Goal: Task Accomplishment & Management: Manage account settings

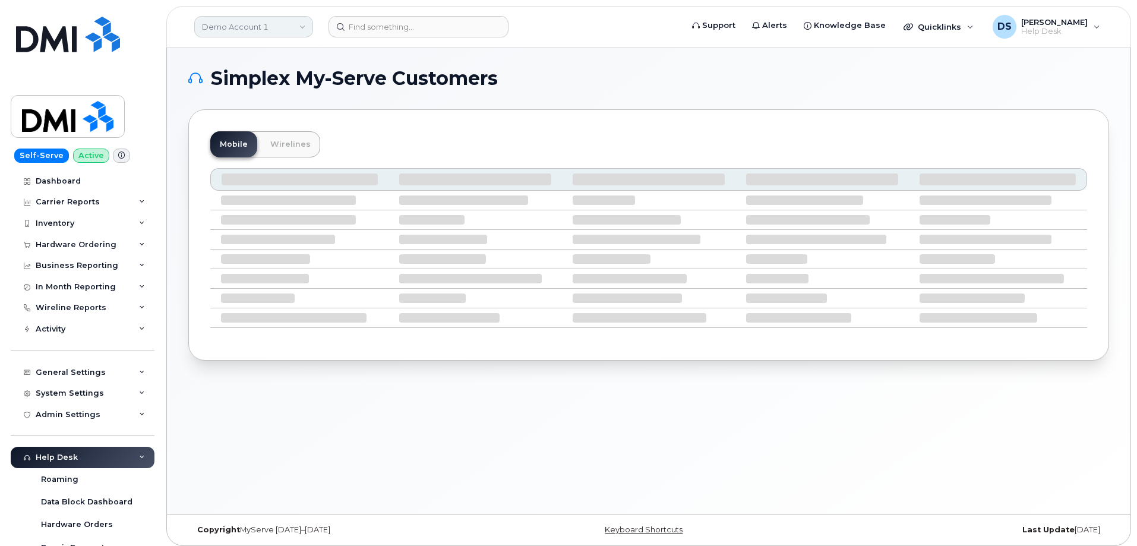
drag, startPoint x: 301, startPoint y: 27, endPoint x: 292, endPoint y: 36, distance: 12.2
click at [301, 27] on link "Demo Account 1" at bounding box center [253, 26] width 119 height 21
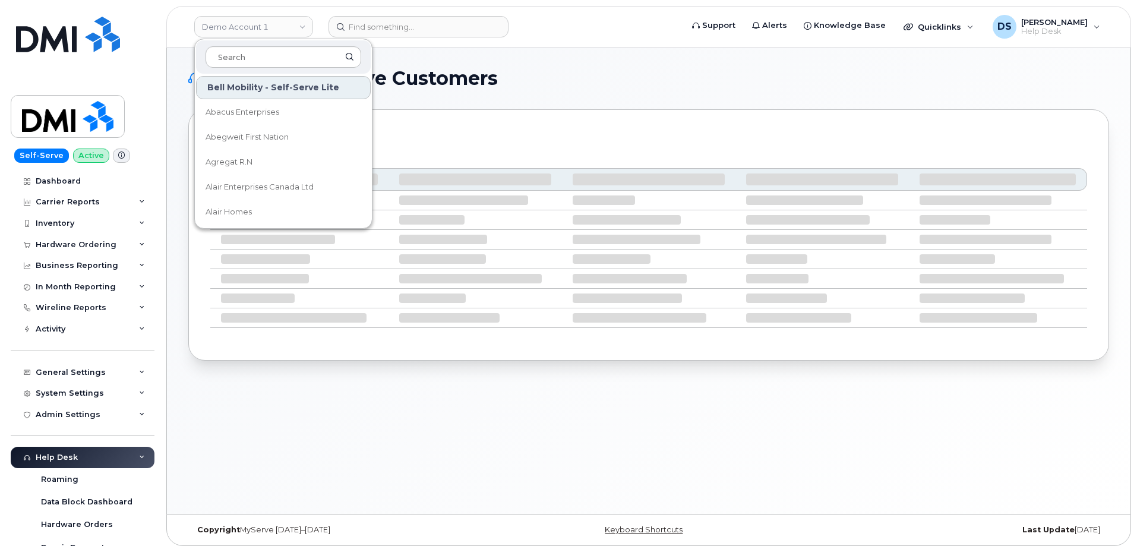
drag, startPoint x: 266, startPoint y: 52, endPoint x: 272, endPoint y: 45, distance: 9.7
click at [266, 45] on div at bounding box center [283, 56] width 175 height 33
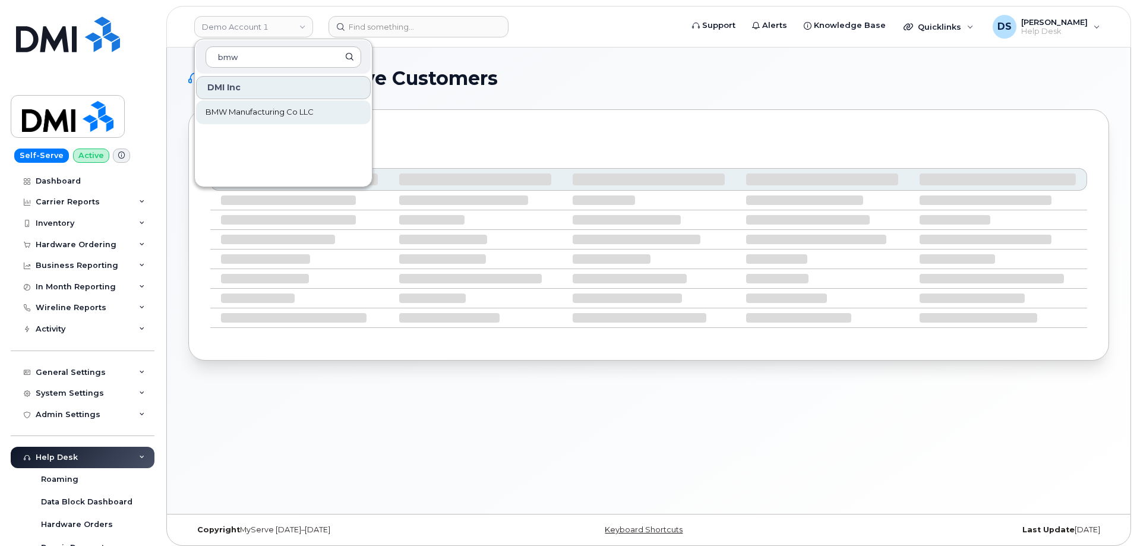
type input "bmw"
click at [258, 110] on span "BMW Manufacturing Co LLC" at bounding box center [260, 112] width 108 height 12
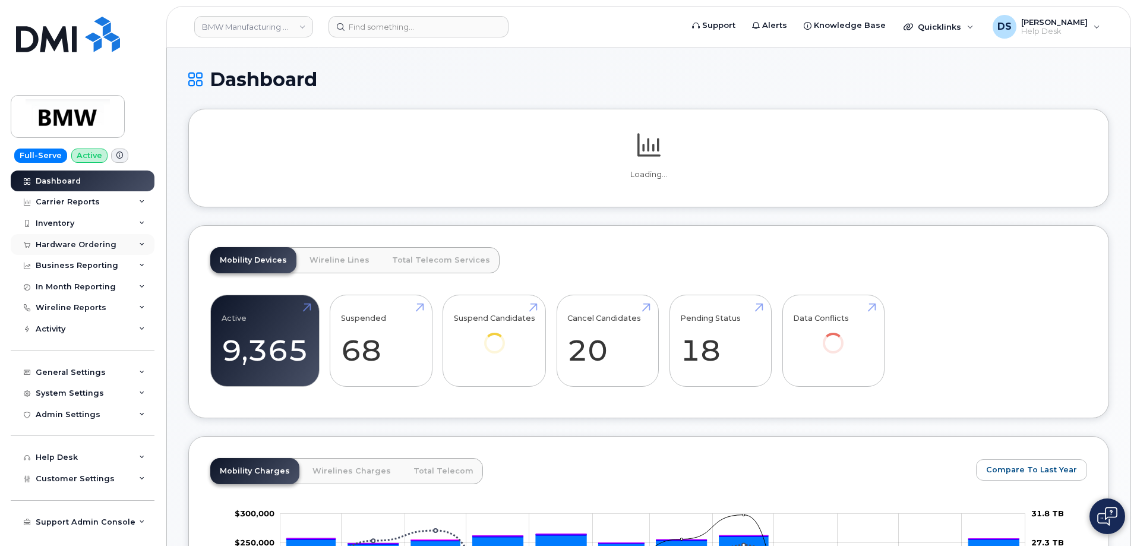
click at [145, 242] on div "Hardware Ordering" at bounding box center [83, 244] width 144 height 21
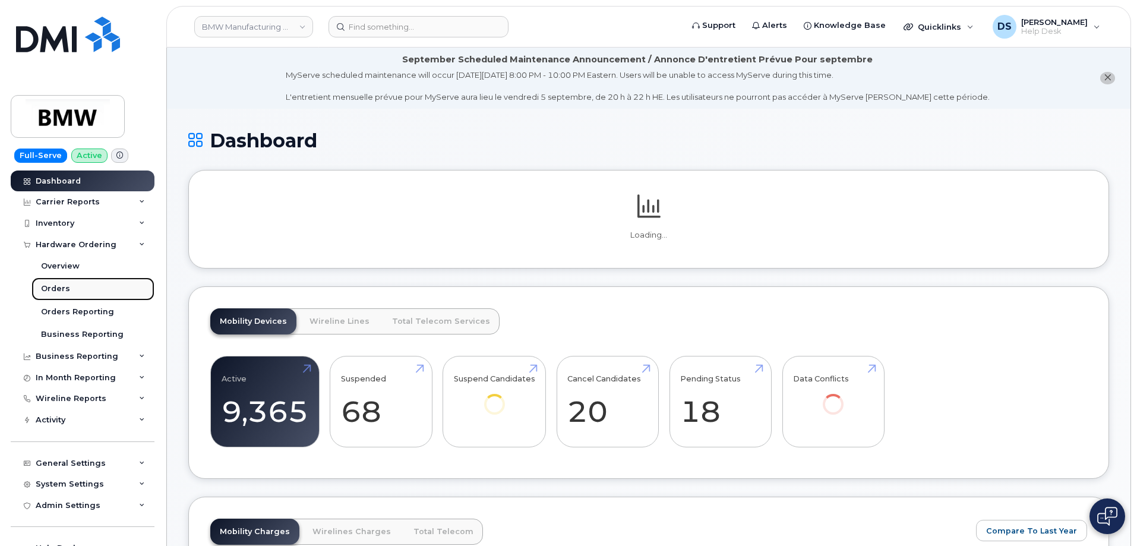
click at [62, 287] on div "Orders" at bounding box center [55, 288] width 29 height 11
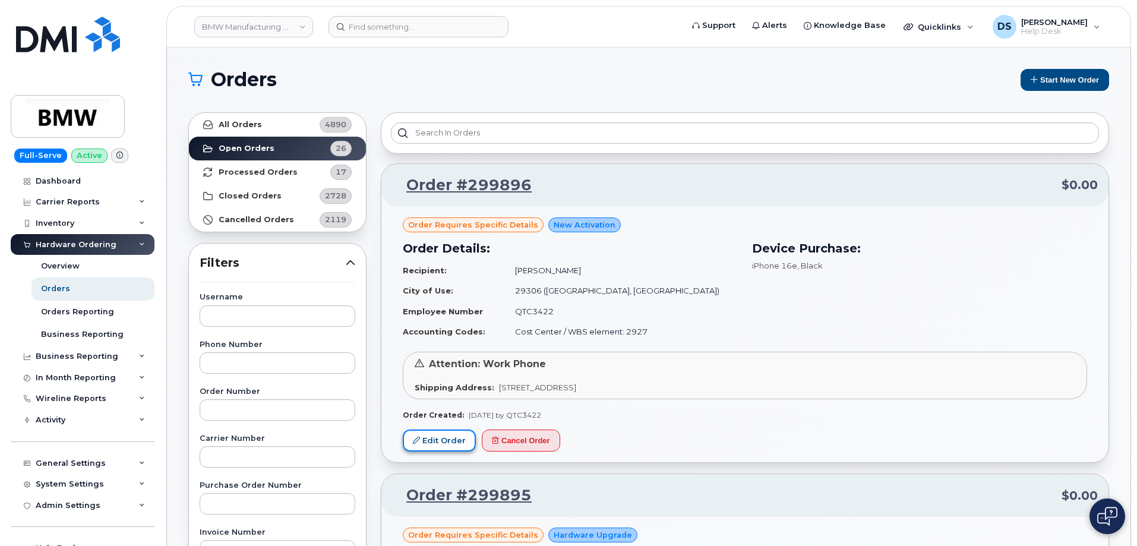
click at [448, 440] on link "Edit Order" at bounding box center [439, 441] width 73 height 22
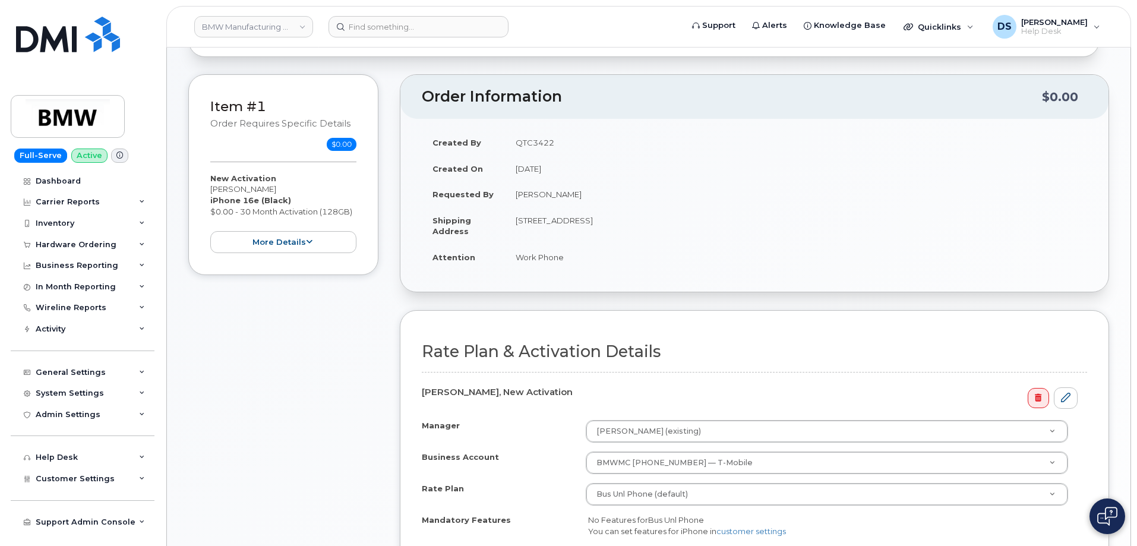
scroll to position [178, 0]
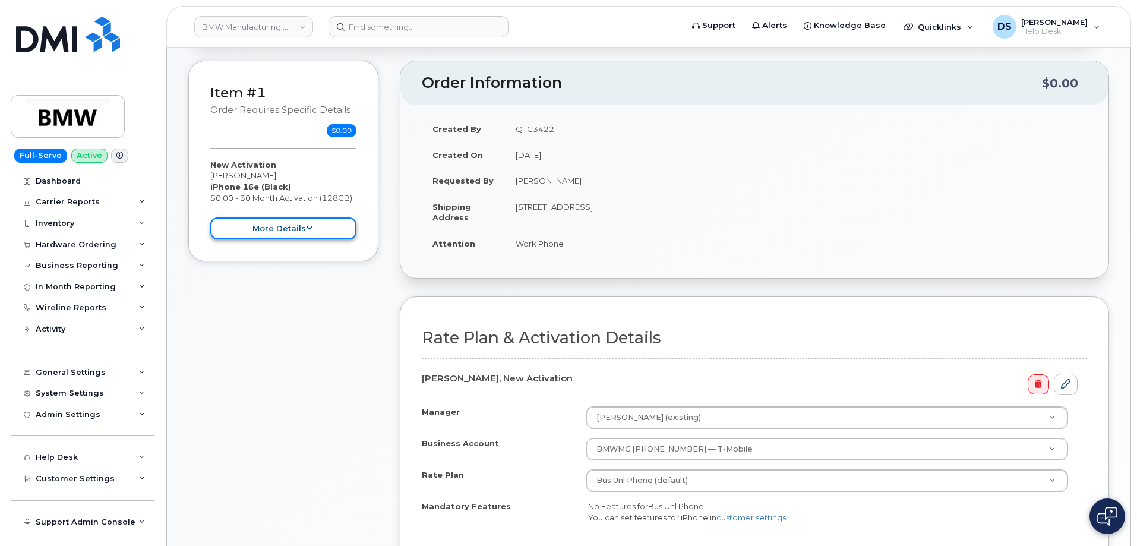
click at [312, 226] on button "more details" at bounding box center [283, 228] width 146 height 22
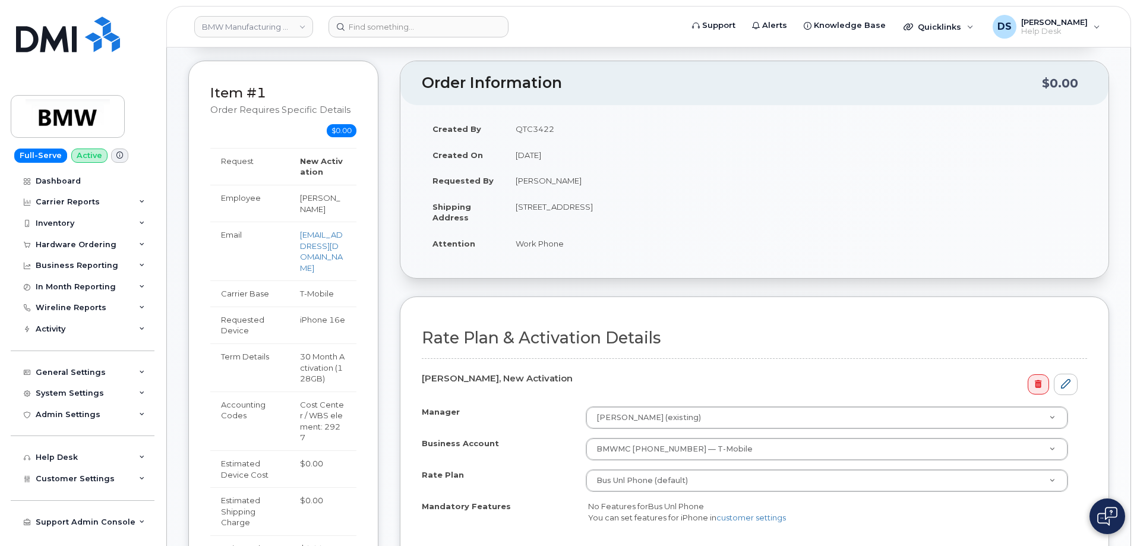
click at [381, 201] on div "Item #1 Order requires Specific details $0.00 New Activation Simyia King iPhone…" at bounding box center [648, 393] width 921 height 665
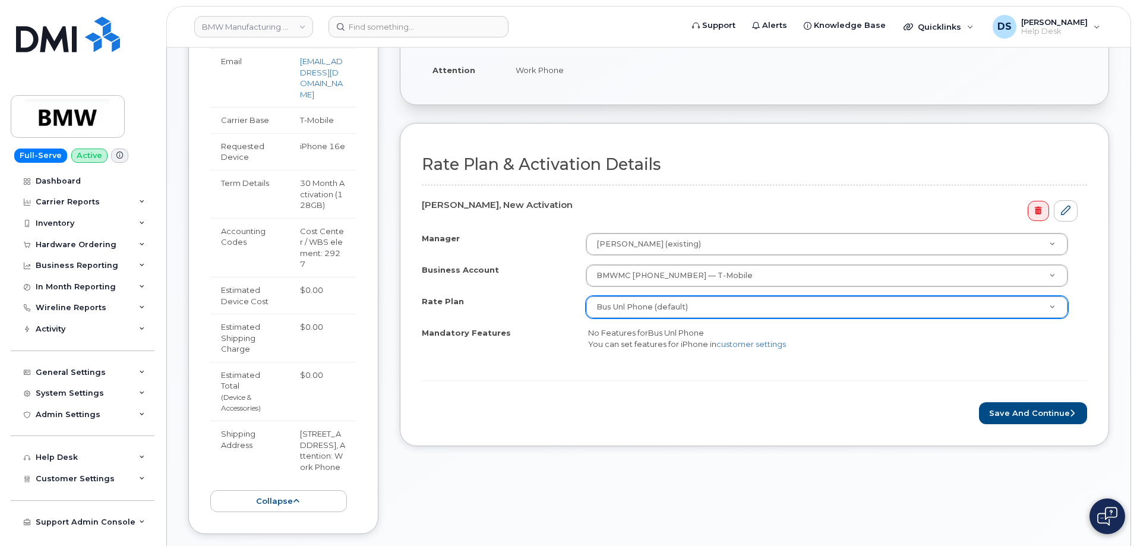
scroll to position [356, 0]
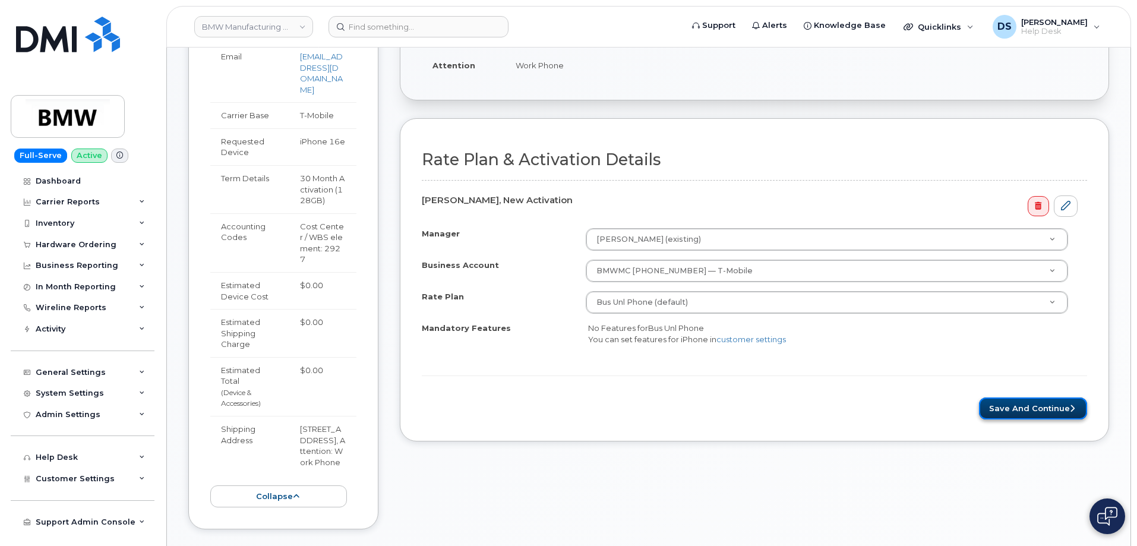
click at [1014, 408] on button "Save and Continue" at bounding box center [1033, 408] width 108 height 22
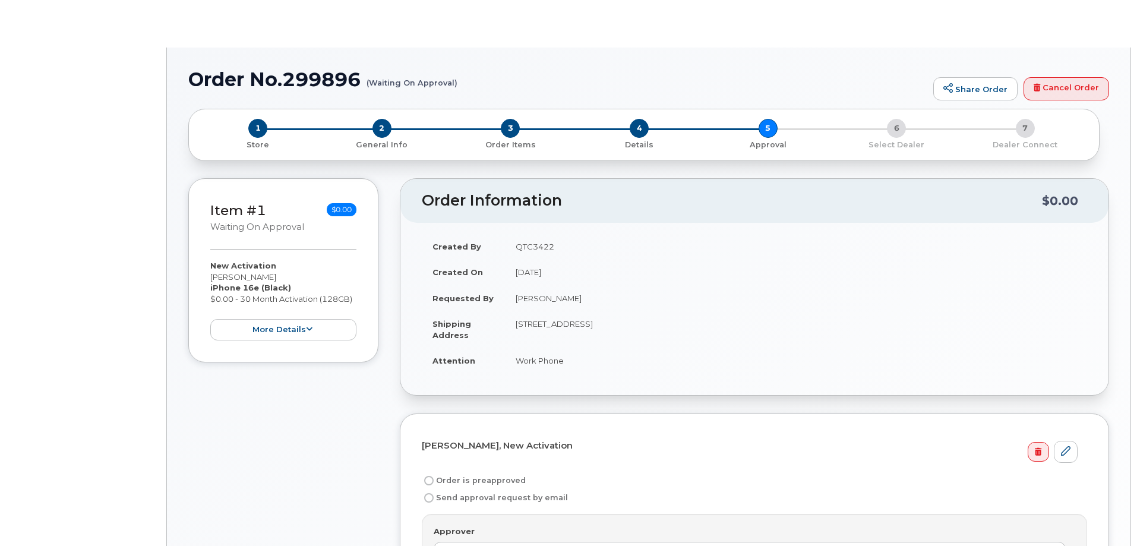
radio input "true"
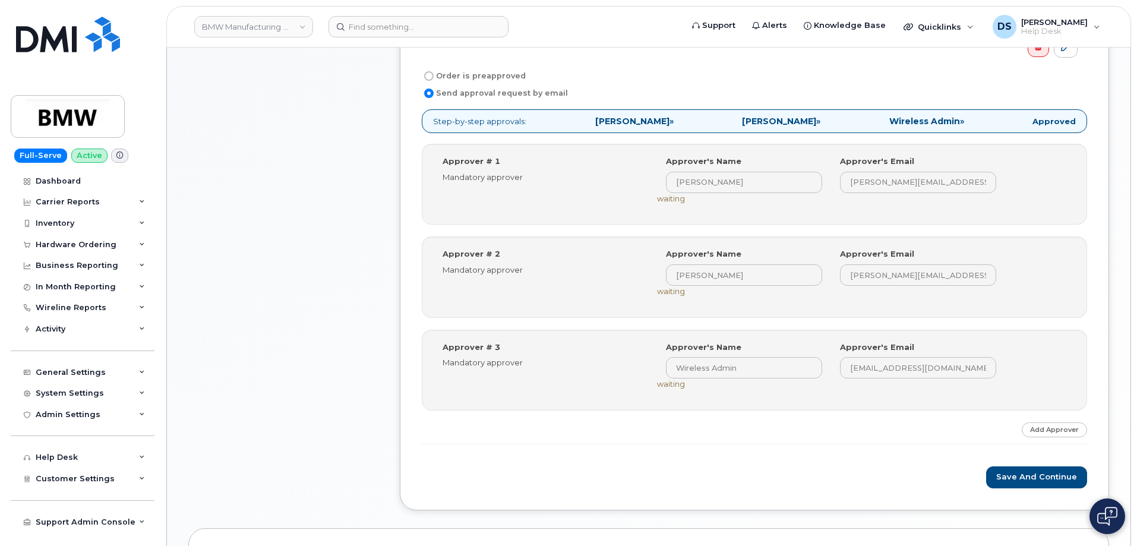
scroll to position [594, 0]
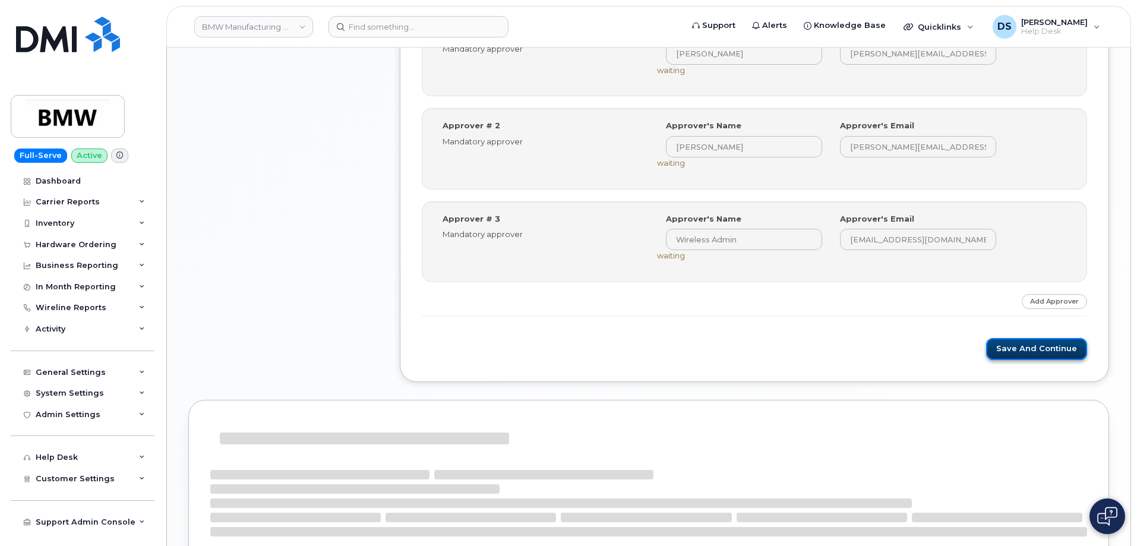
click at [1037, 348] on button "Save and Continue" at bounding box center [1036, 349] width 101 height 22
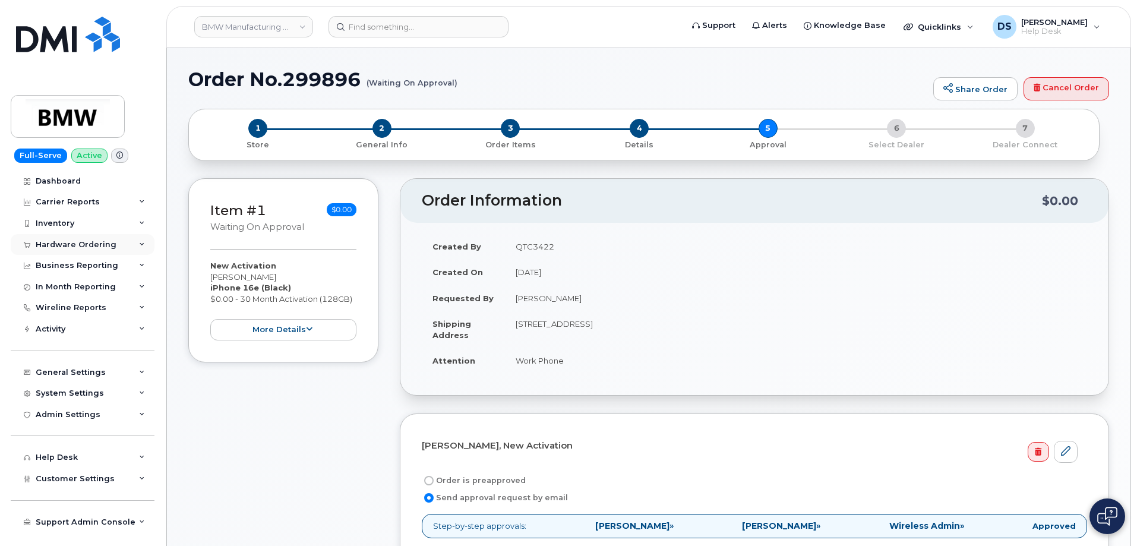
click at [143, 242] on icon at bounding box center [142, 245] width 6 height 6
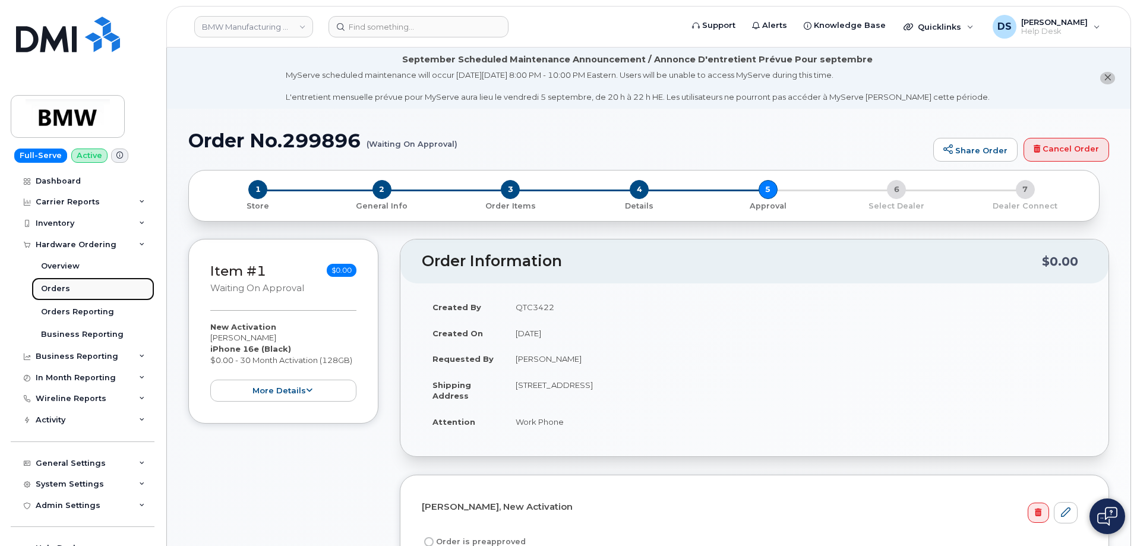
click at [67, 287] on div "Orders" at bounding box center [55, 288] width 29 height 11
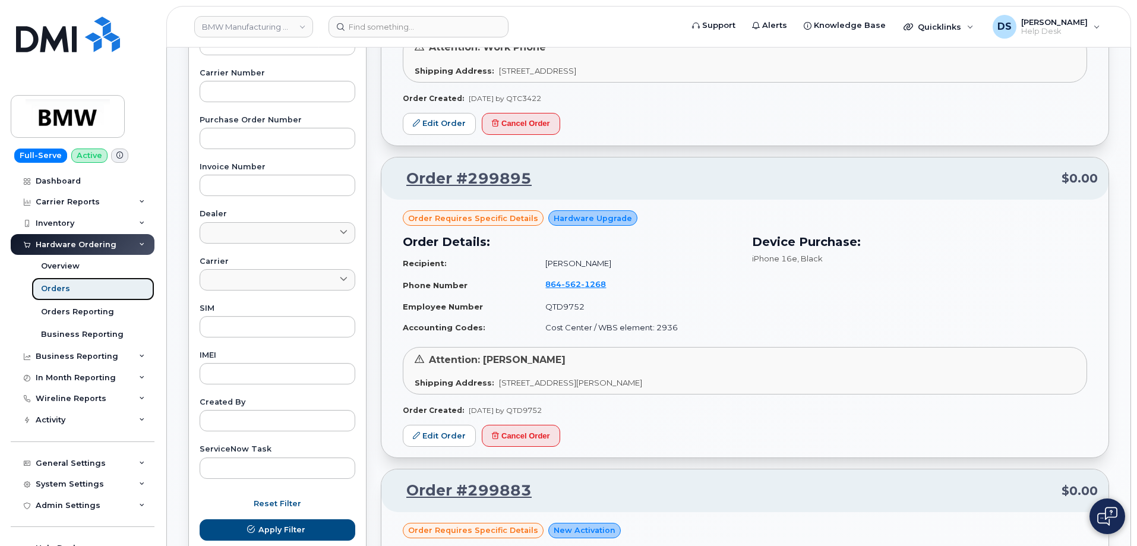
scroll to position [475, 0]
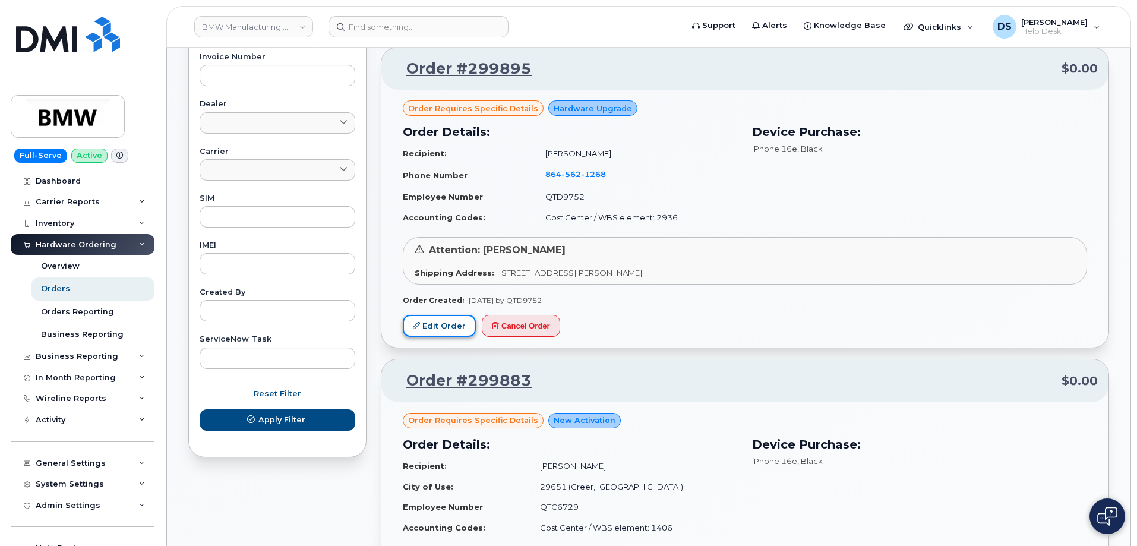
click at [444, 323] on link "Edit Order" at bounding box center [439, 326] width 73 height 22
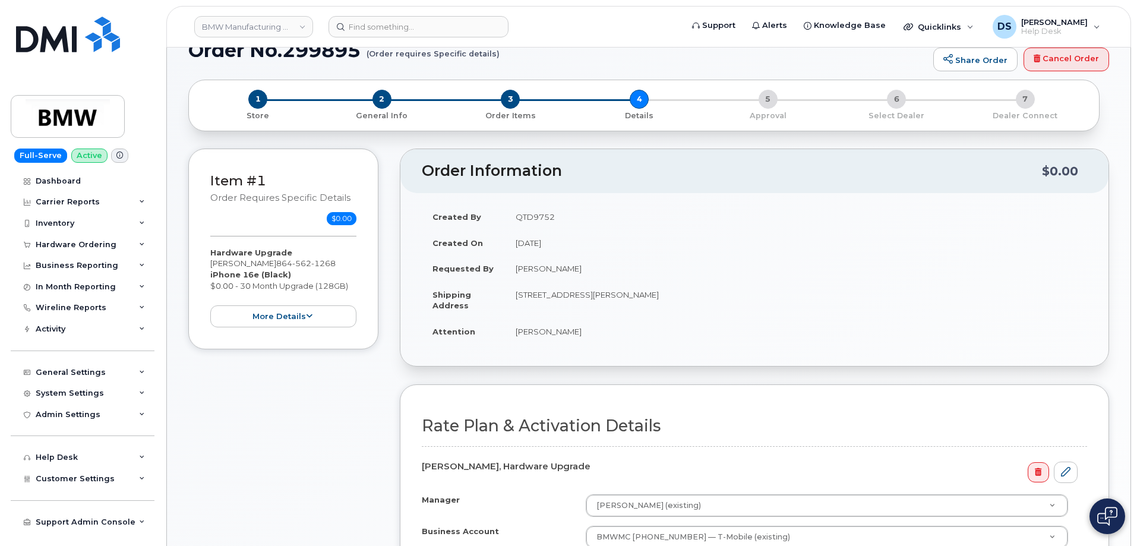
scroll to position [178, 0]
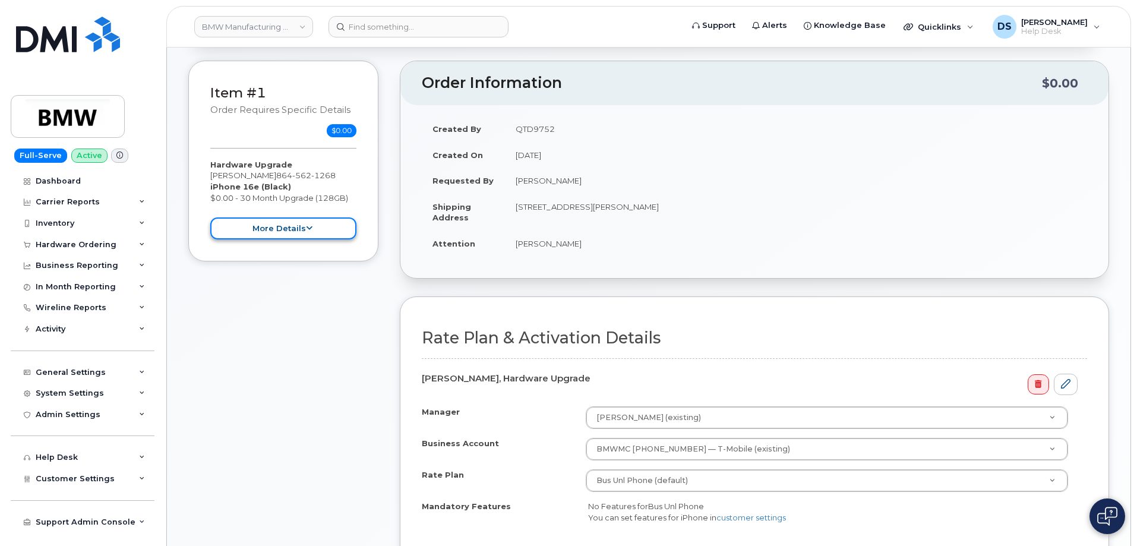
click at [307, 229] on icon at bounding box center [309, 229] width 7 height 8
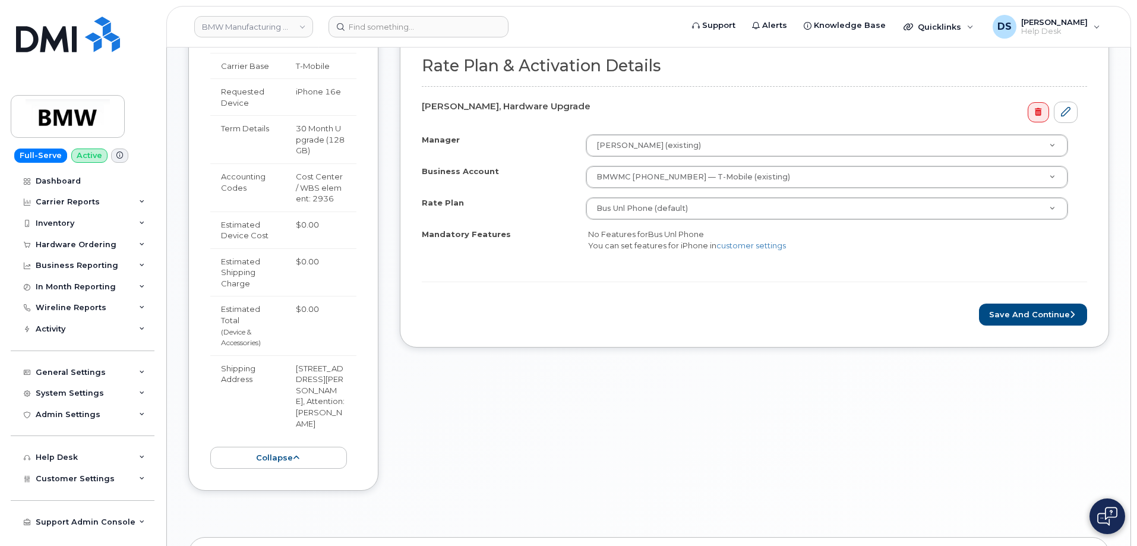
scroll to position [475, 0]
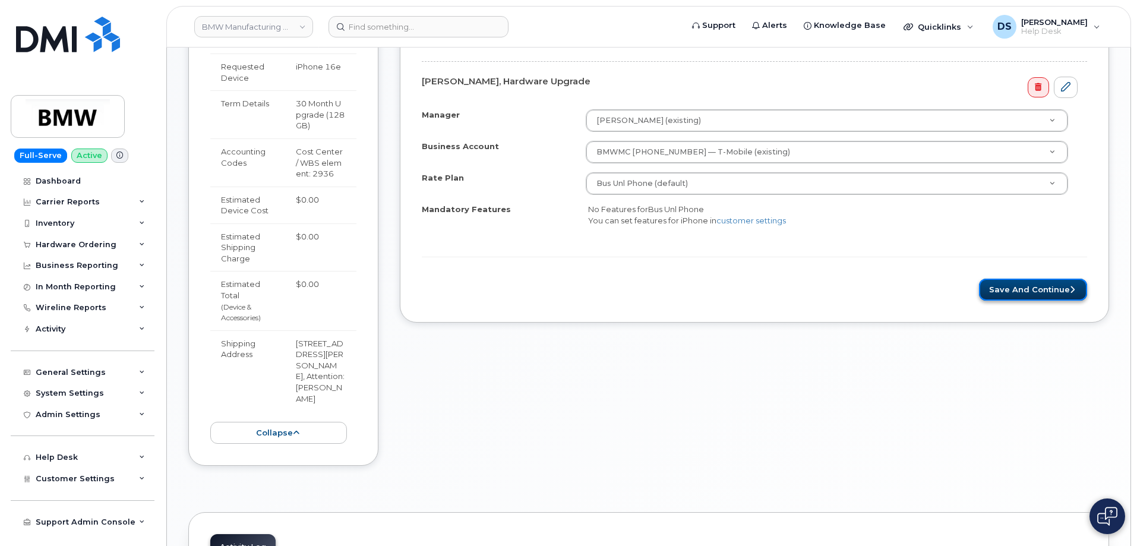
click at [1016, 287] on button "Save and Continue" at bounding box center [1033, 290] width 108 height 22
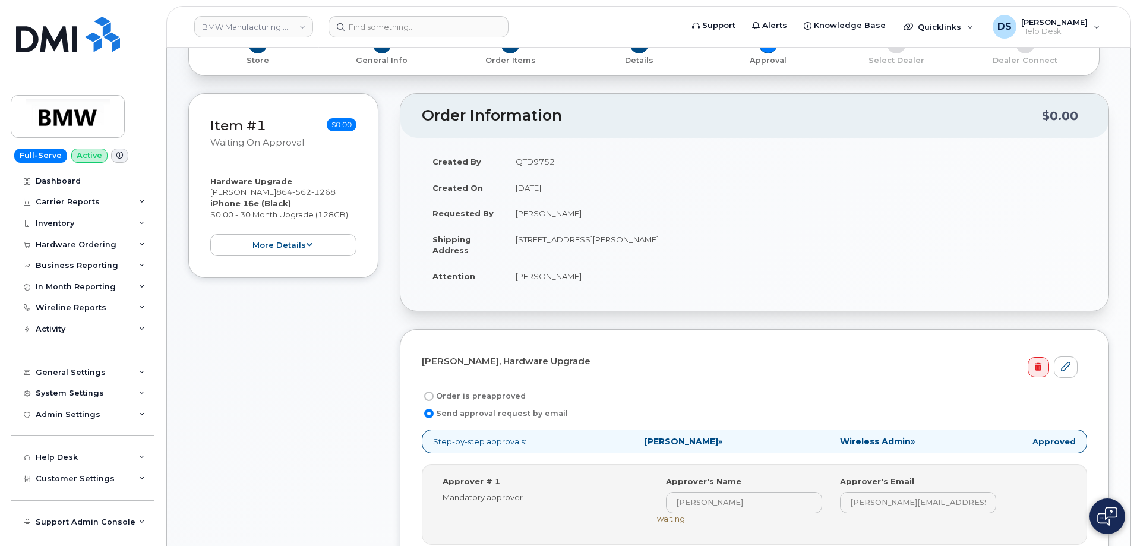
scroll to position [475, 0]
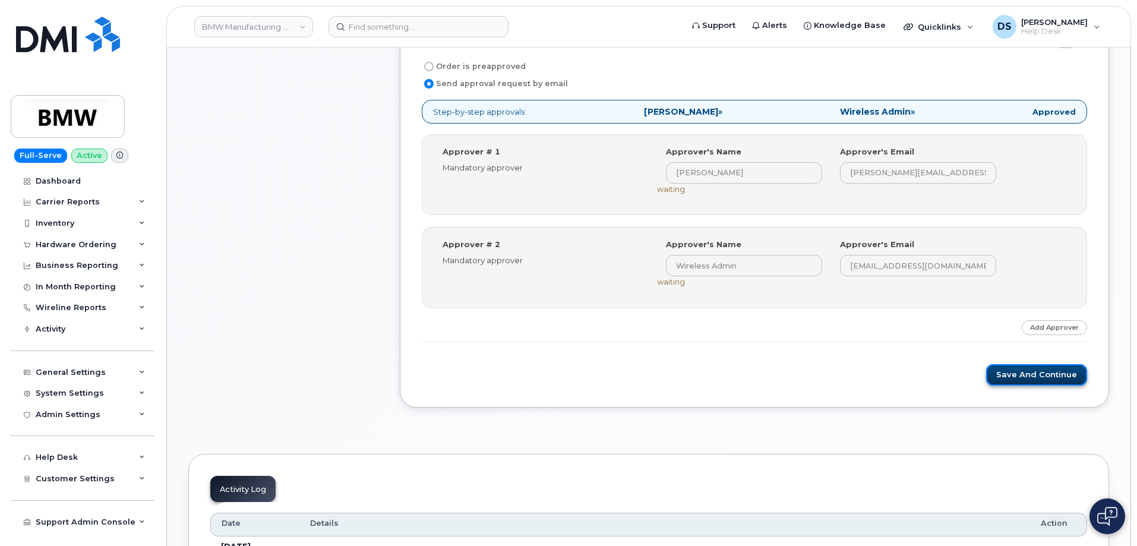
click at [1037, 374] on button "Save and Continue" at bounding box center [1036, 375] width 101 height 22
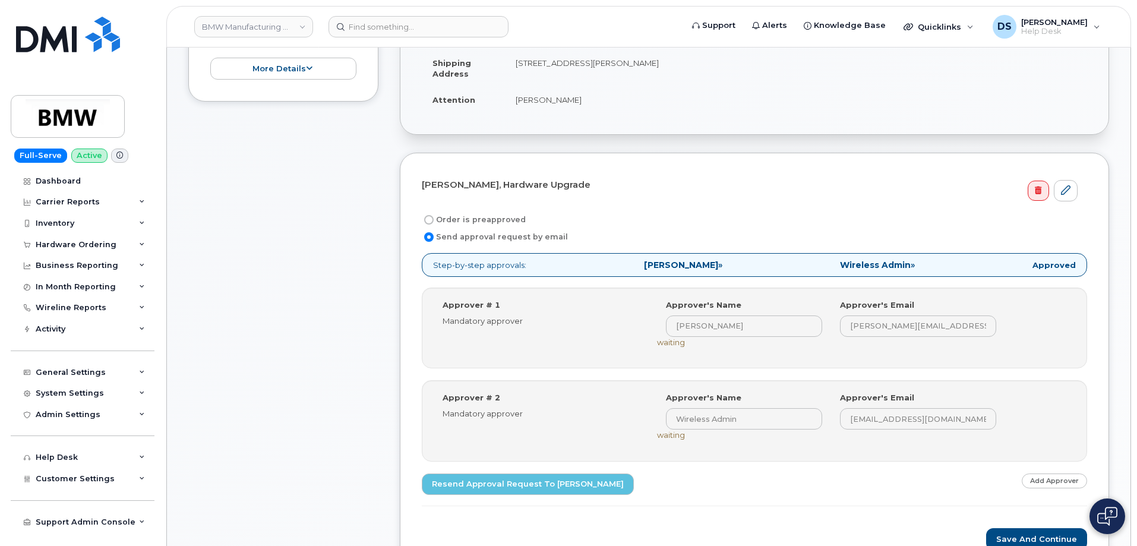
scroll to position [179, 0]
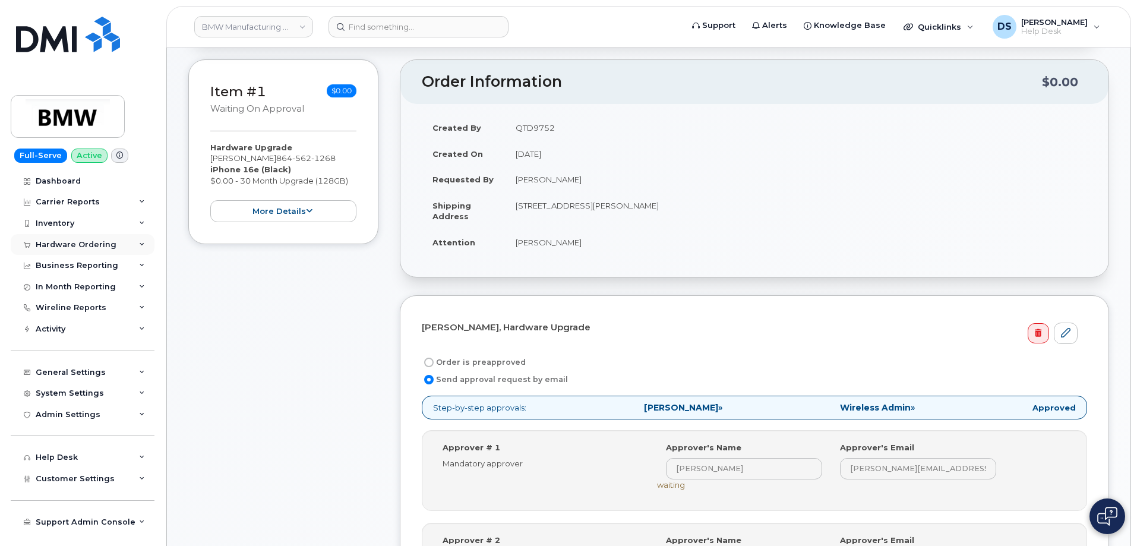
click at [140, 244] on icon at bounding box center [142, 245] width 6 height 6
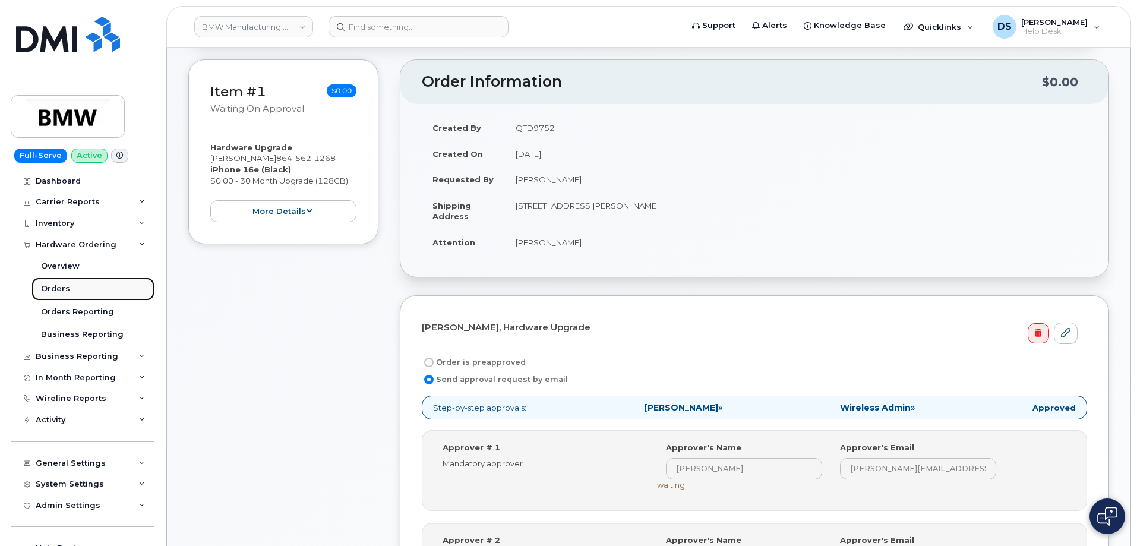
click at [69, 288] on link "Orders" at bounding box center [92, 288] width 123 height 23
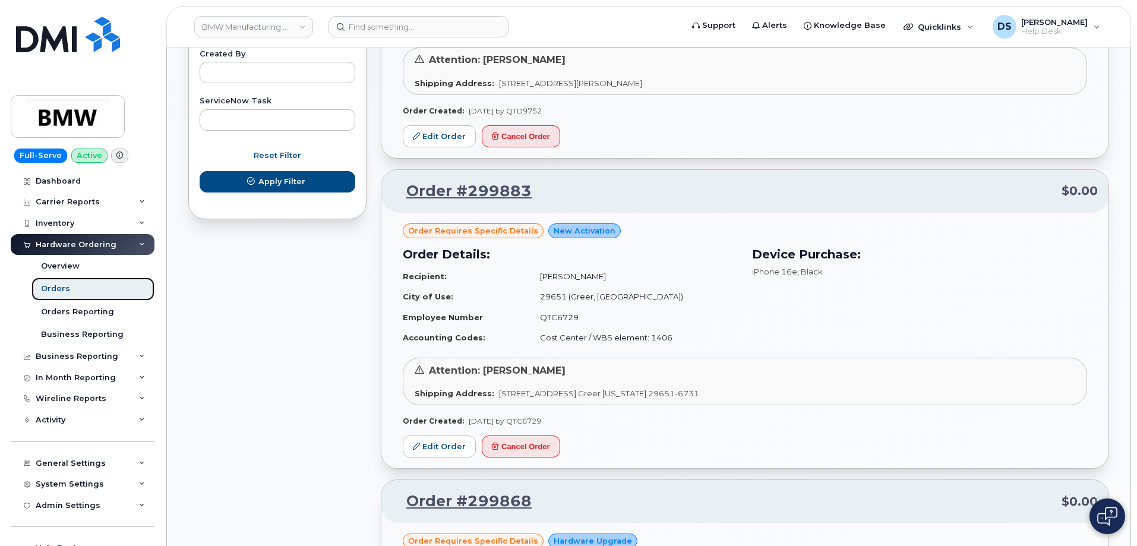
scroll to position [832, 0]
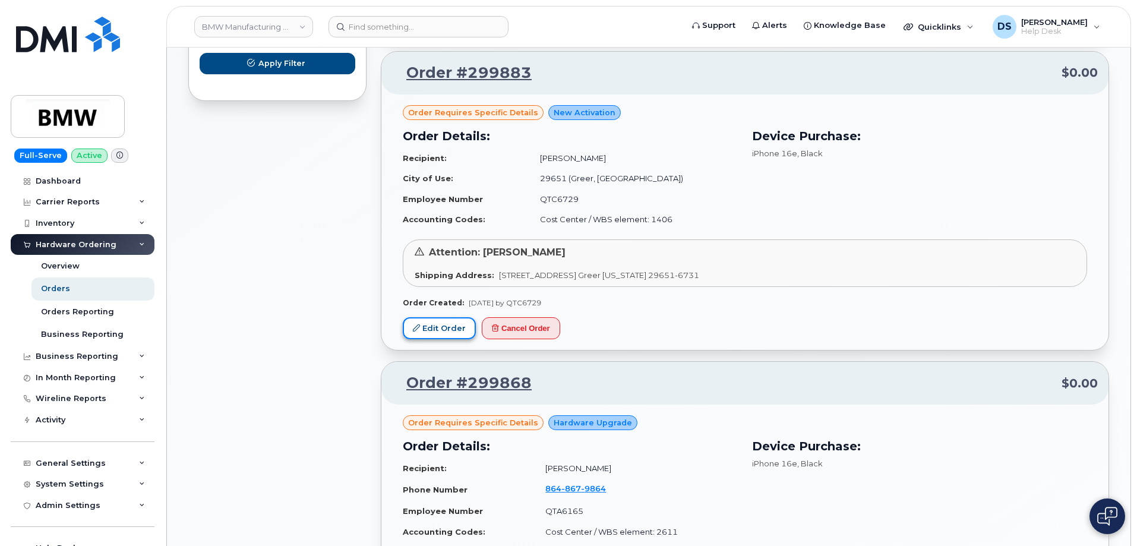
click at [444, 328] on link "Edit Order" at bounding box center [439, 328] width 73 height 22
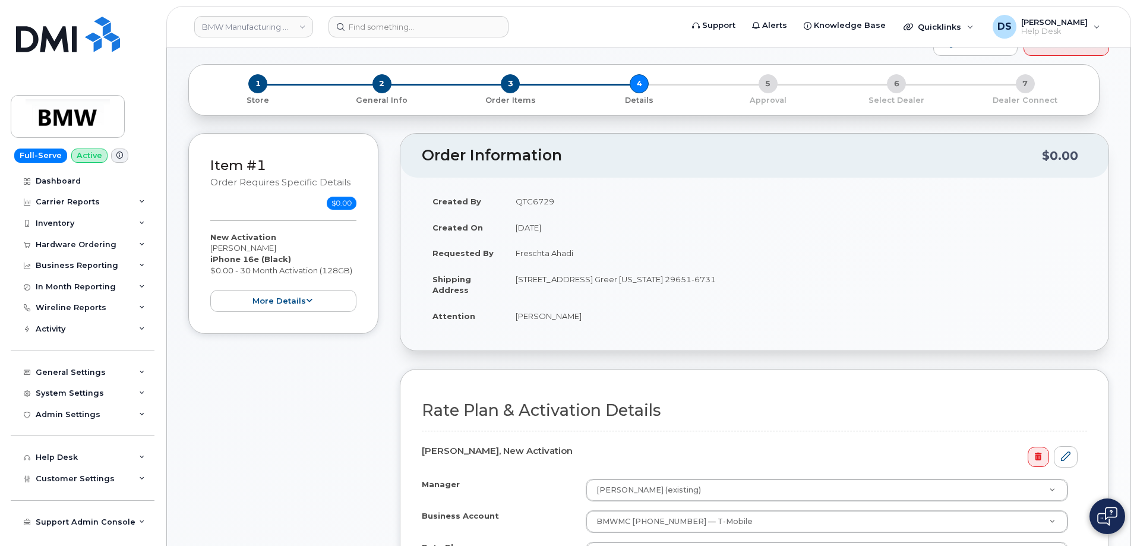
scroll to position [238, 0]
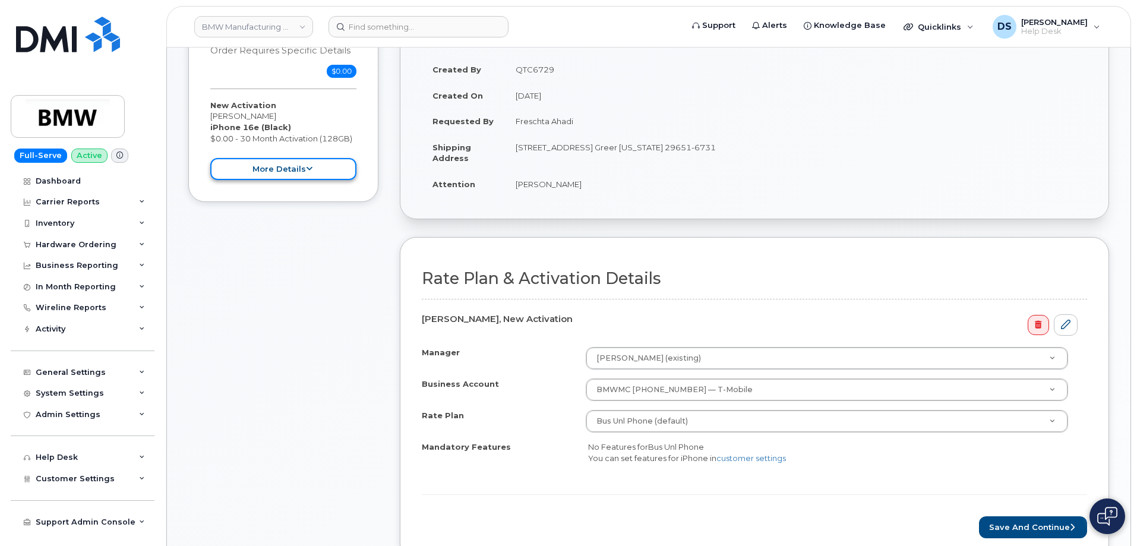
click at [312, 166] on button "more details" at bounding box center [283, 169] width 146 height 22
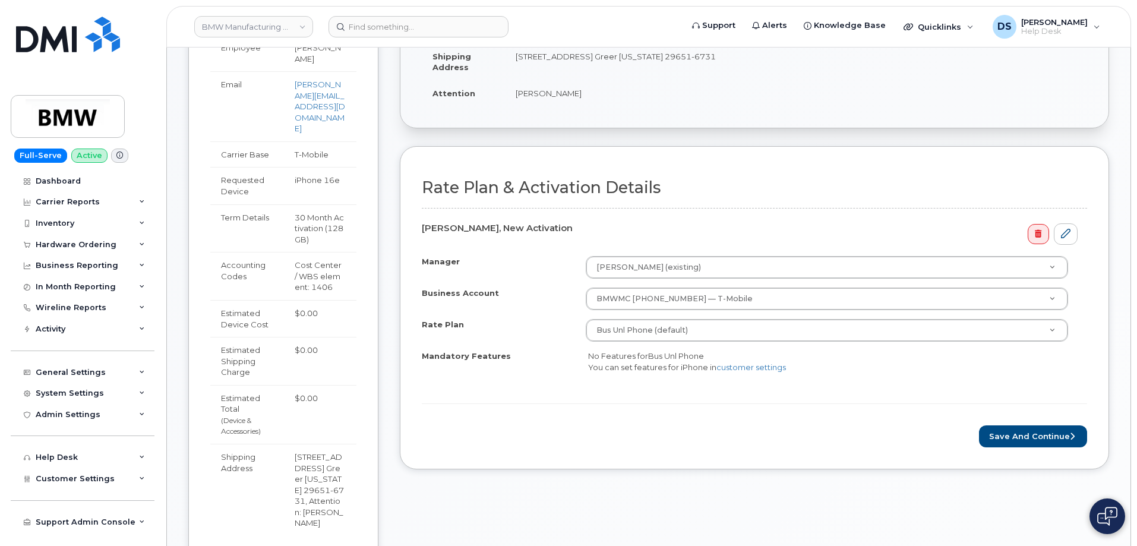
scroll to position [475, 0]
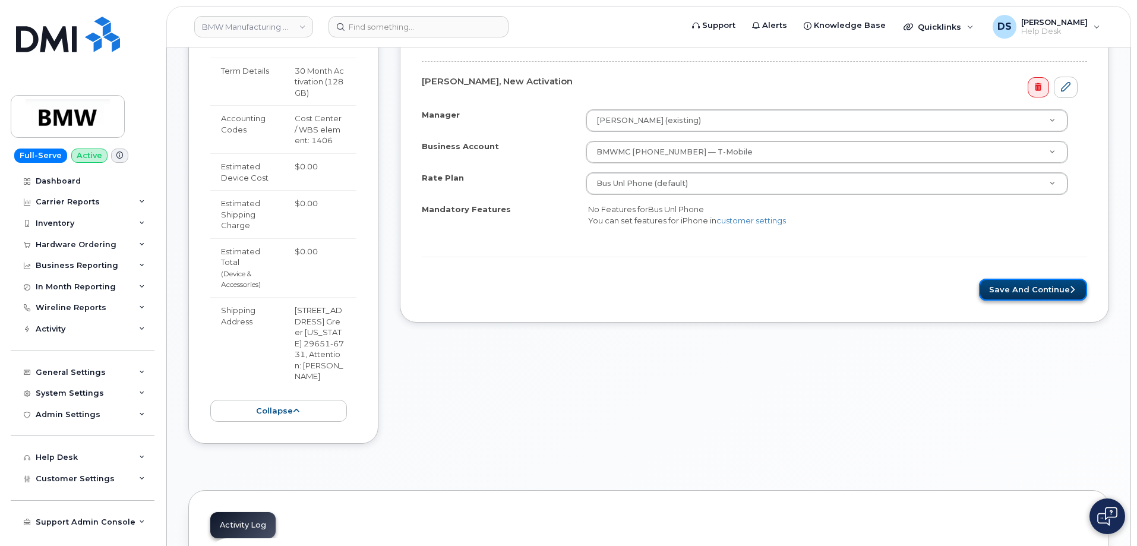
click at [1022, 292] on button "Save and Continue" at bounding box center [1033, 290] width 108 height 22
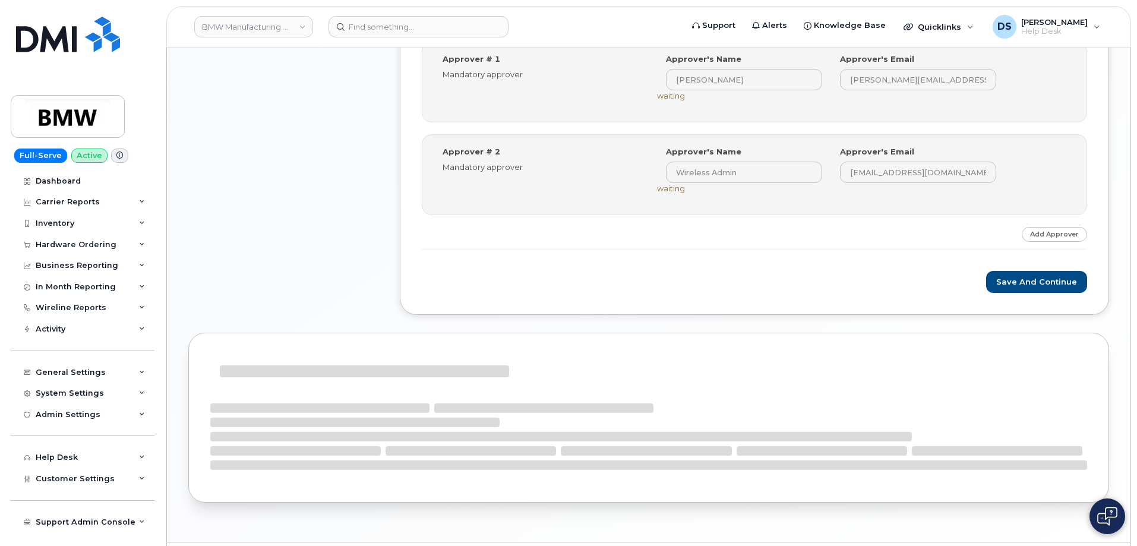
scroll to position [535, 0]
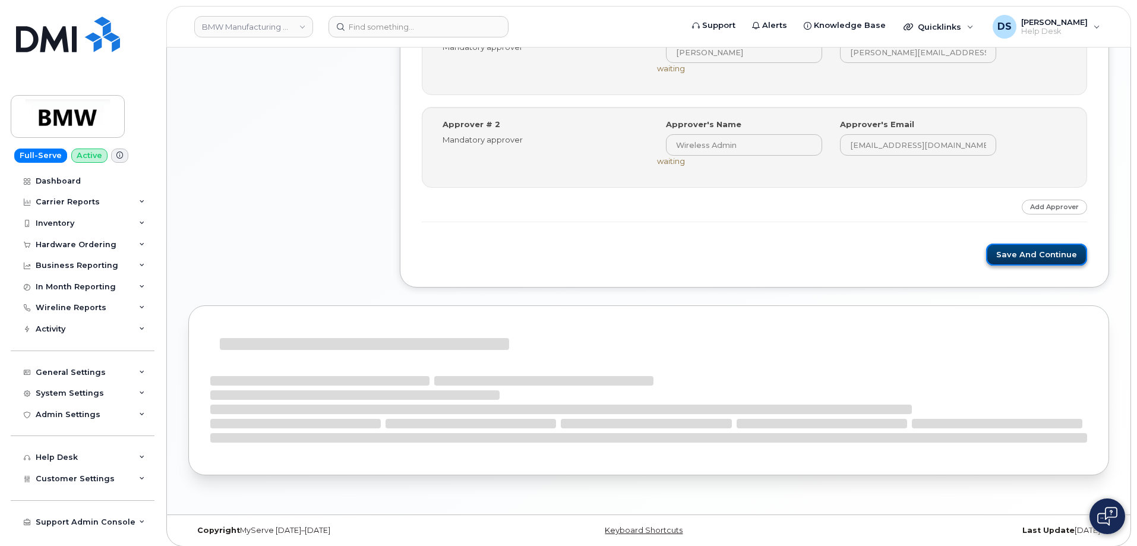
click at [1041, 251] on button "Save and Continue" at bounding box center [1036, 255] width 101 height 22
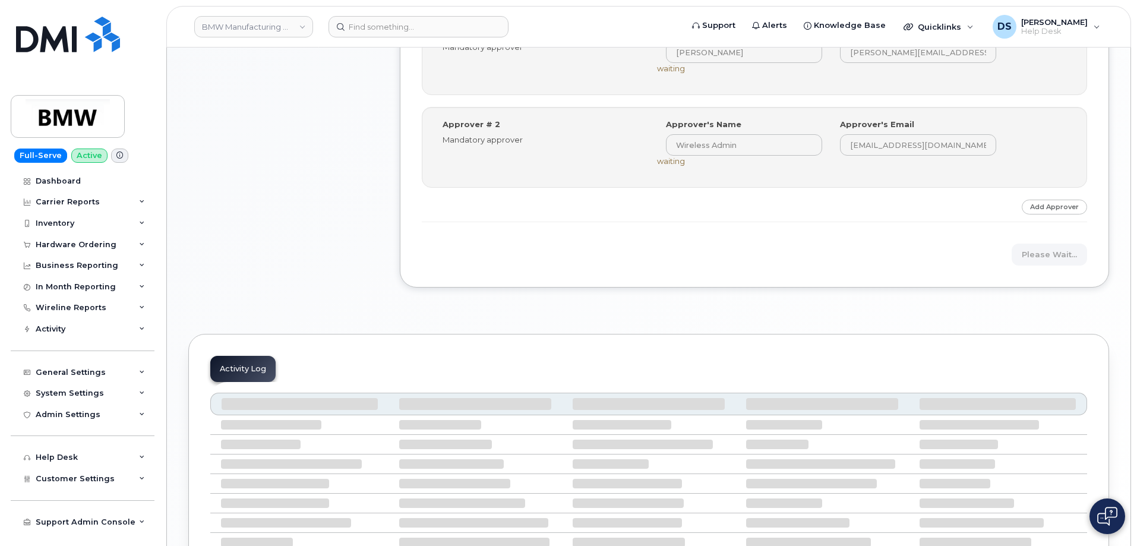
scroll to position [595, 0]
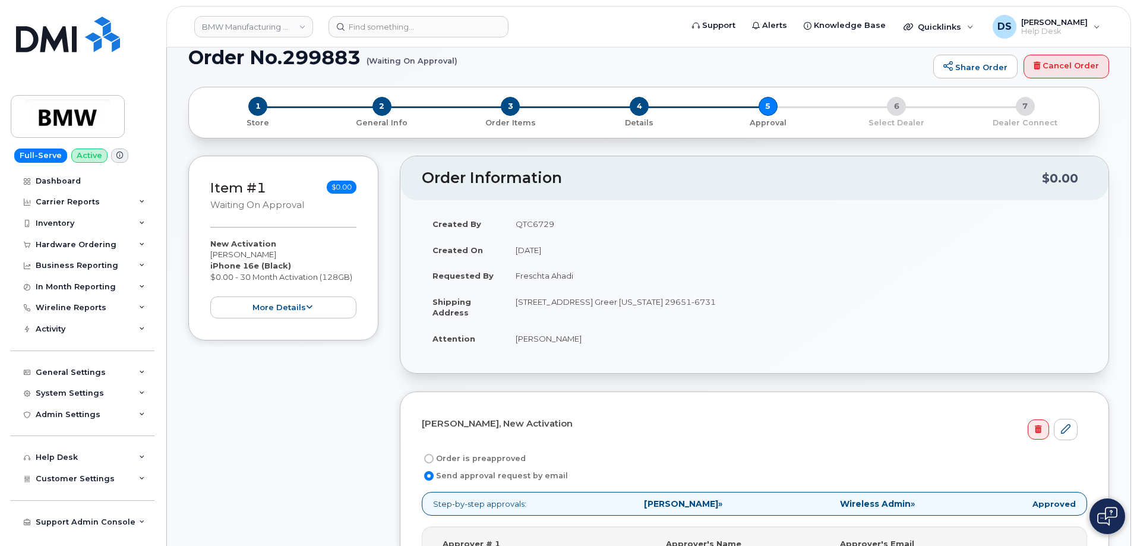
scroll to position [356, 0]
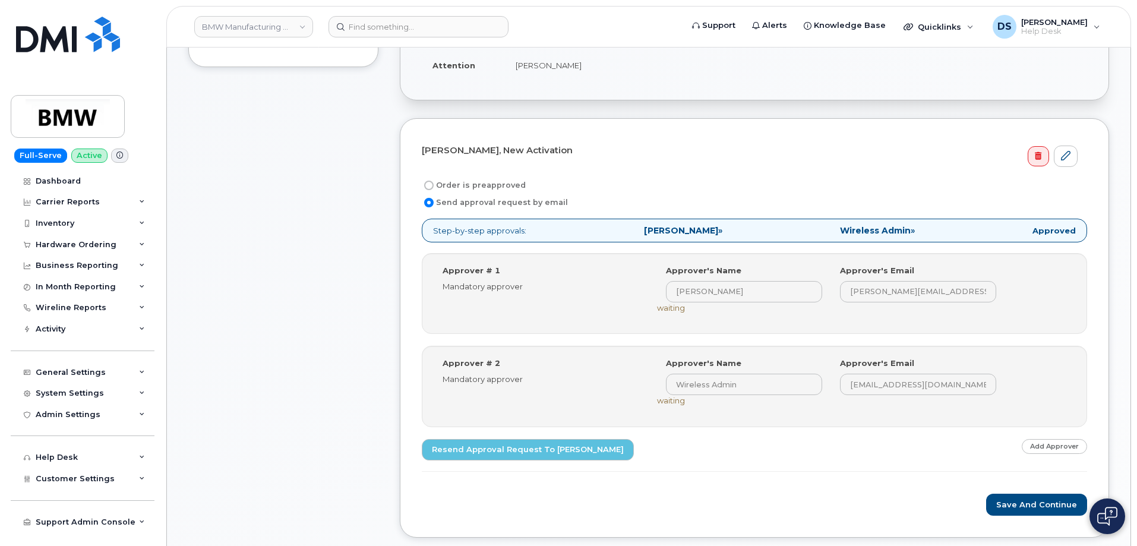
click at [308, 246] on div "Item #1 Waiting On Approval $0.00 New Activation Christoph Kozub iPhone 16e (Bl…" at bounding box center [283, 218] width 190 height 673
click at [1059, 498] on button "Save and Continue" at bounding box center [1036, 505] width 101 height 22
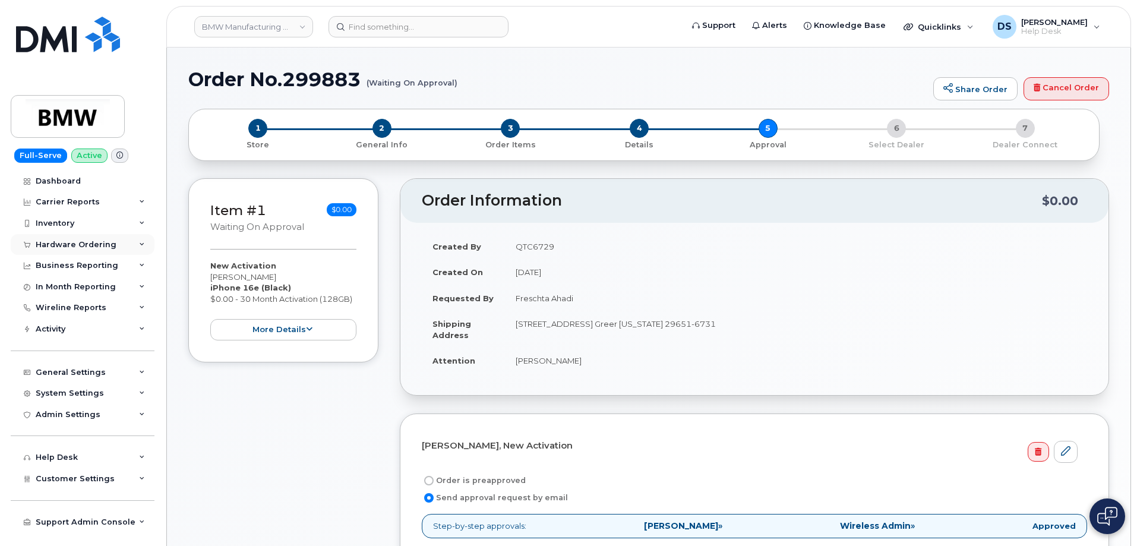
click at [146, 242] on div "Hardware Ordering" at bounding box center [83, 244] width 144 height 21
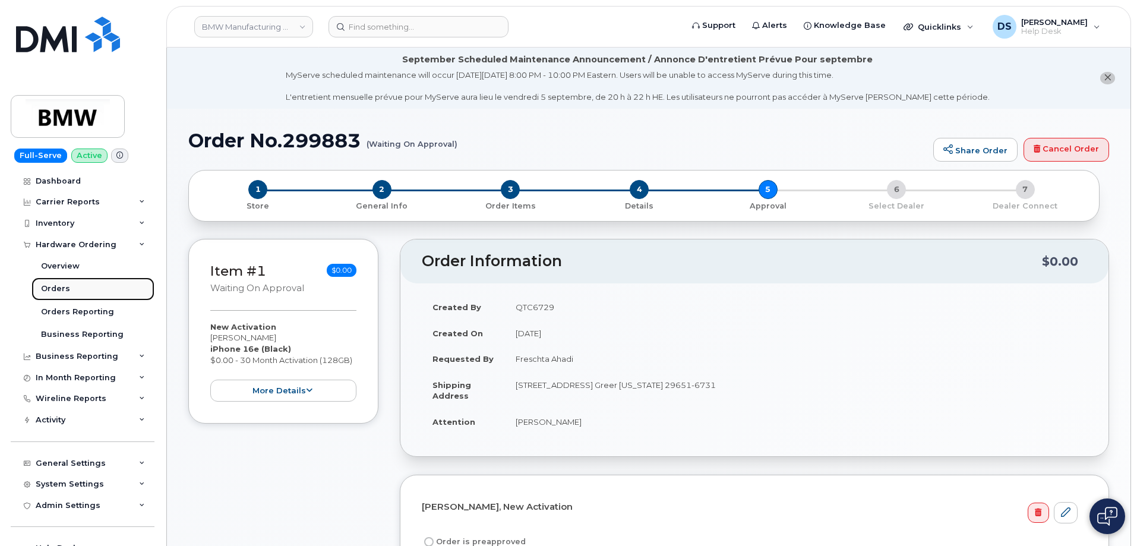
click at [72, 288] on link "Orders" at bounding box center [92, 288] width 123 height 23
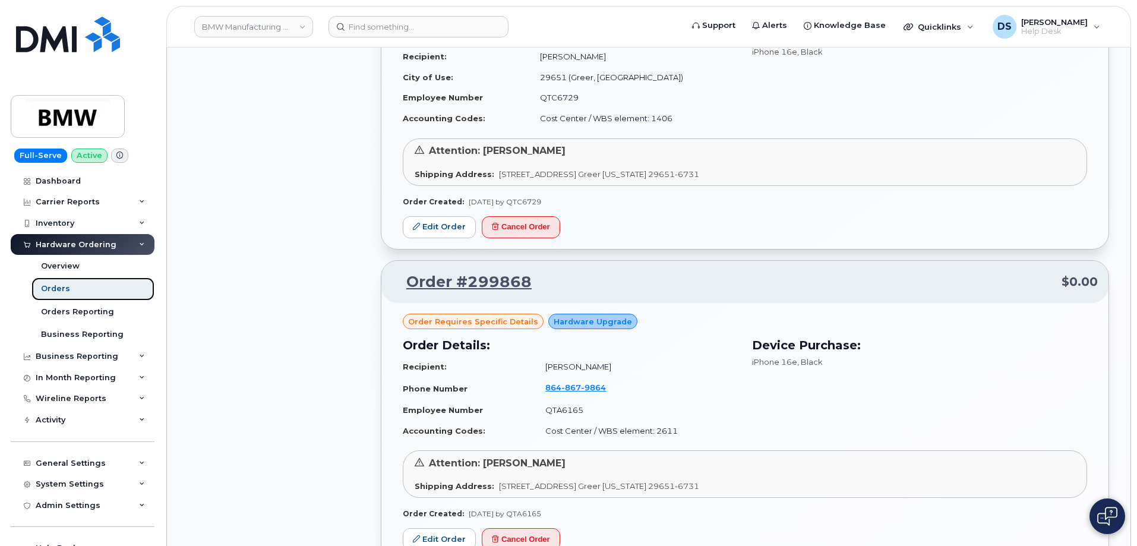
scroll to position [1188, 0]
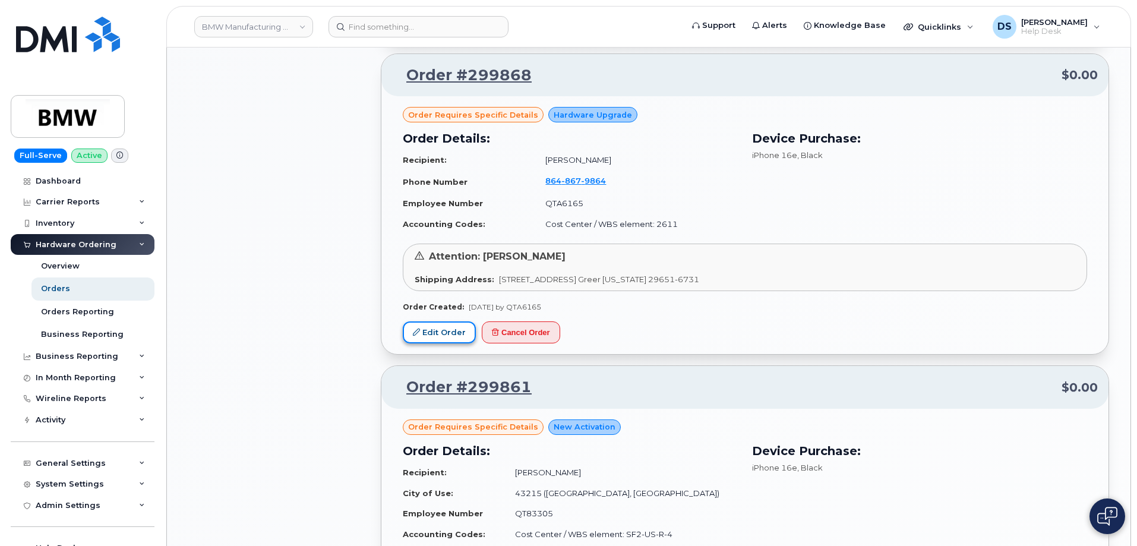
click at [451, 333] on link "Edit Order" at bounding box center [439, 332] width 73 height 22
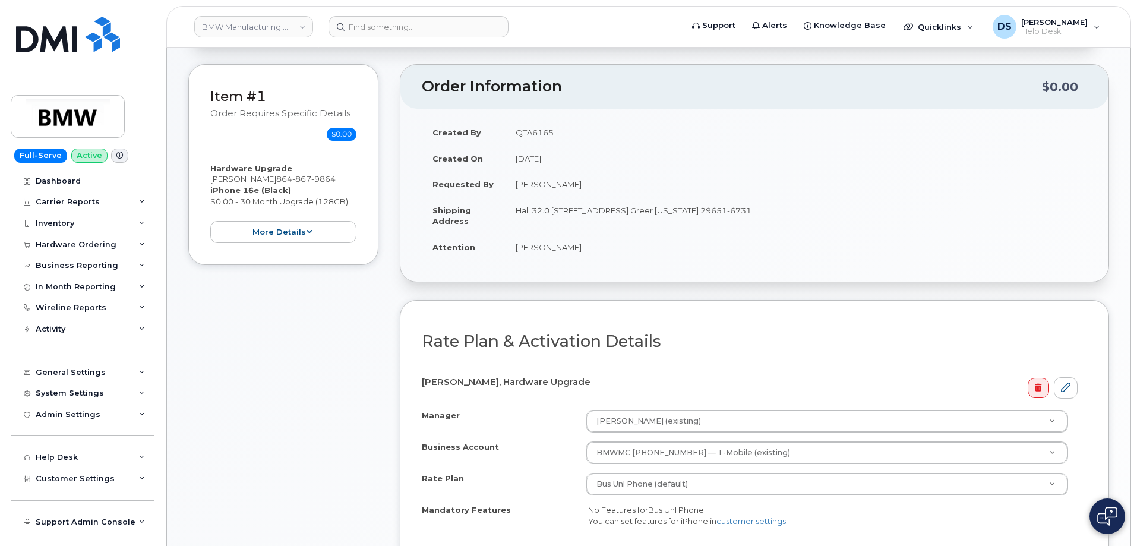
scroll to position [178, 0]
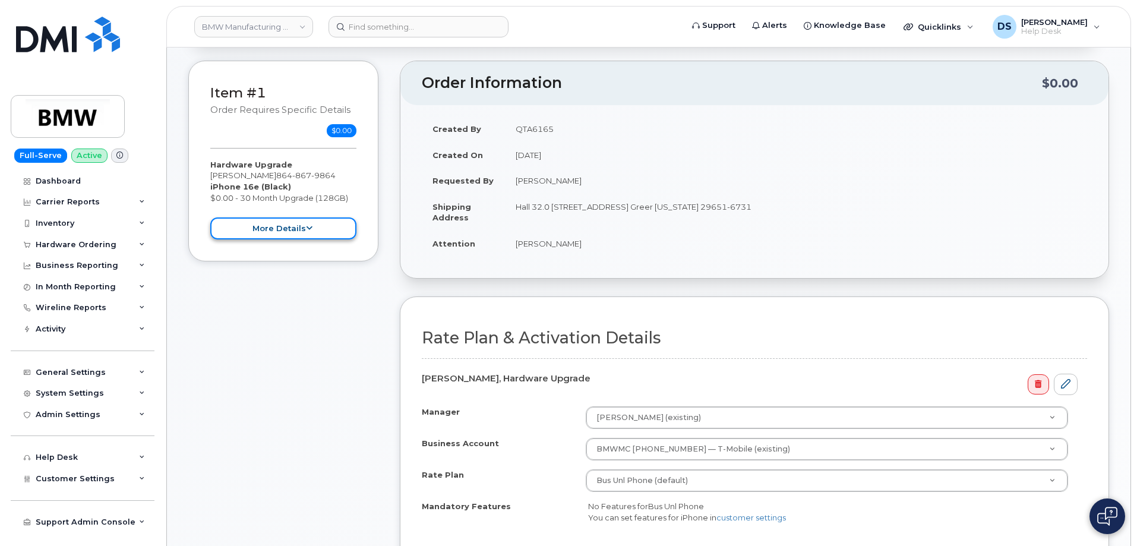
click at [309, 225] on icon at bounding box center [309, 229] width 7 height 8
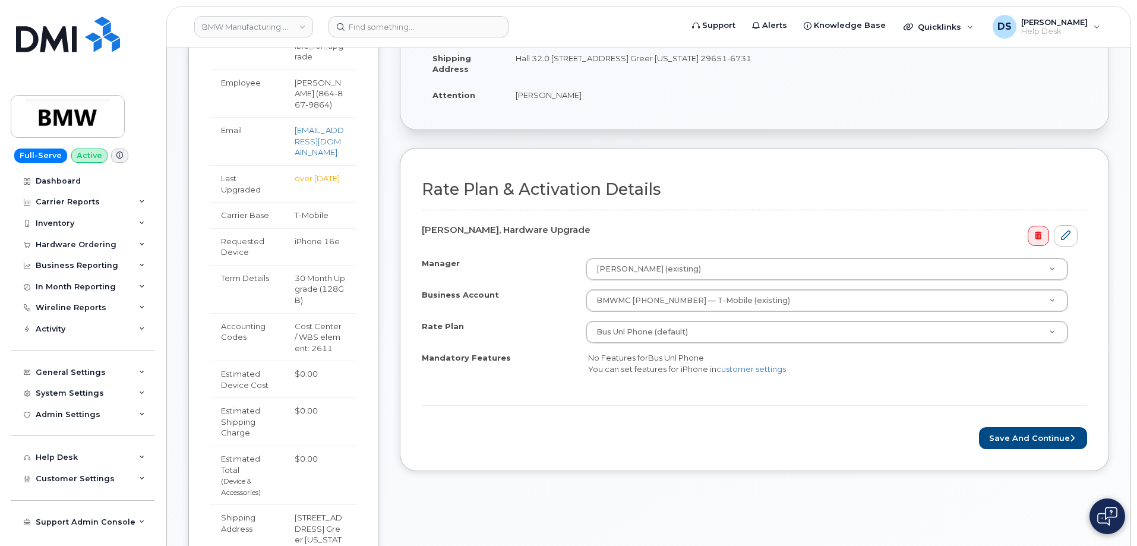
scroll to position [535, 0]
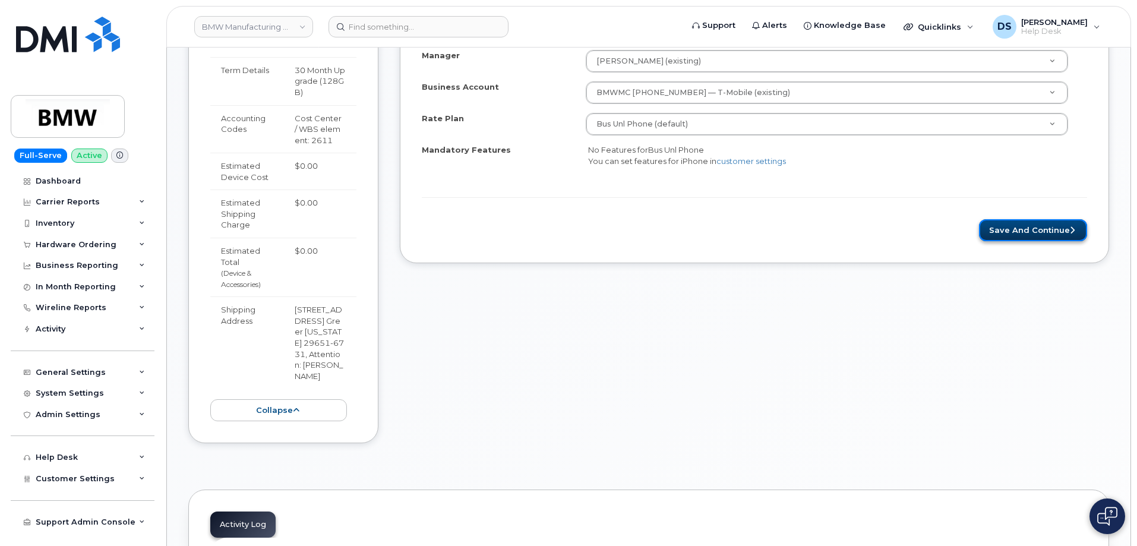
click at [1009, 228] on button "Save and Continue" at bounding box center [1033, 230] width 108 height 22
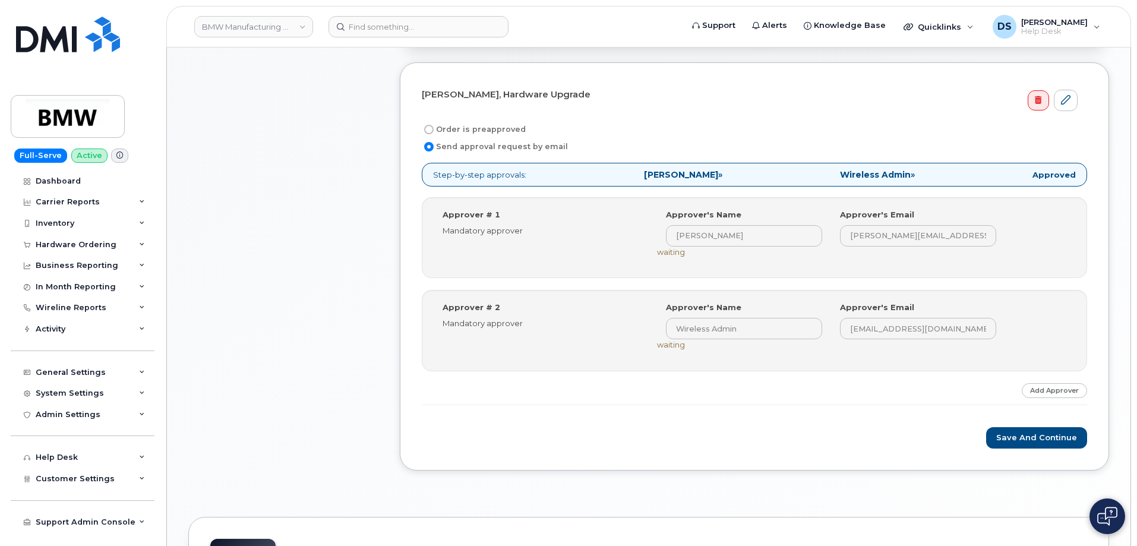
scroll to position [594, 0]
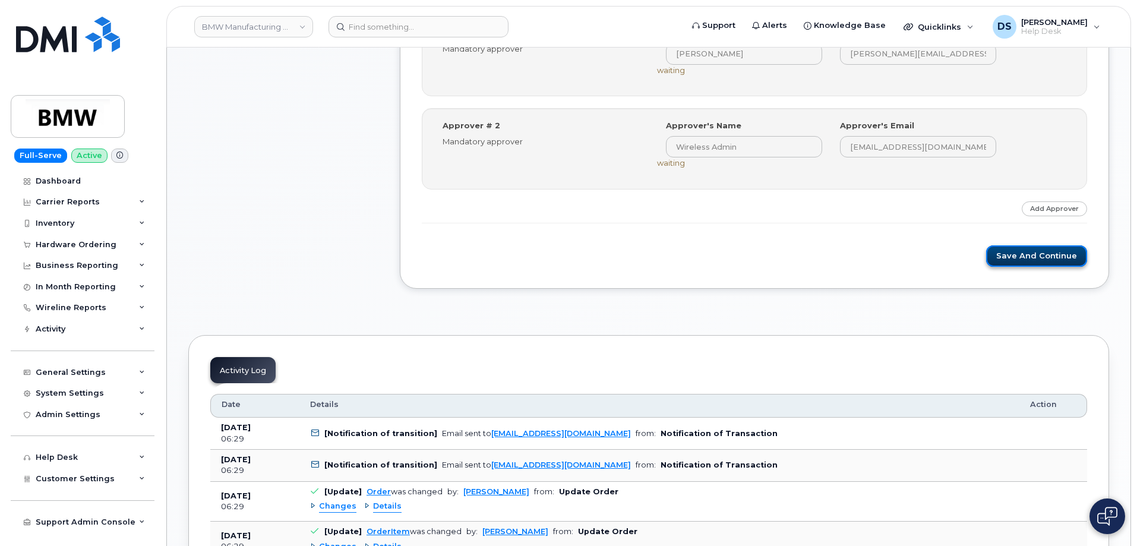
click at [1033, 252] on button "Save and Continue" at bounding box center [1036, 256] width 101 height 22
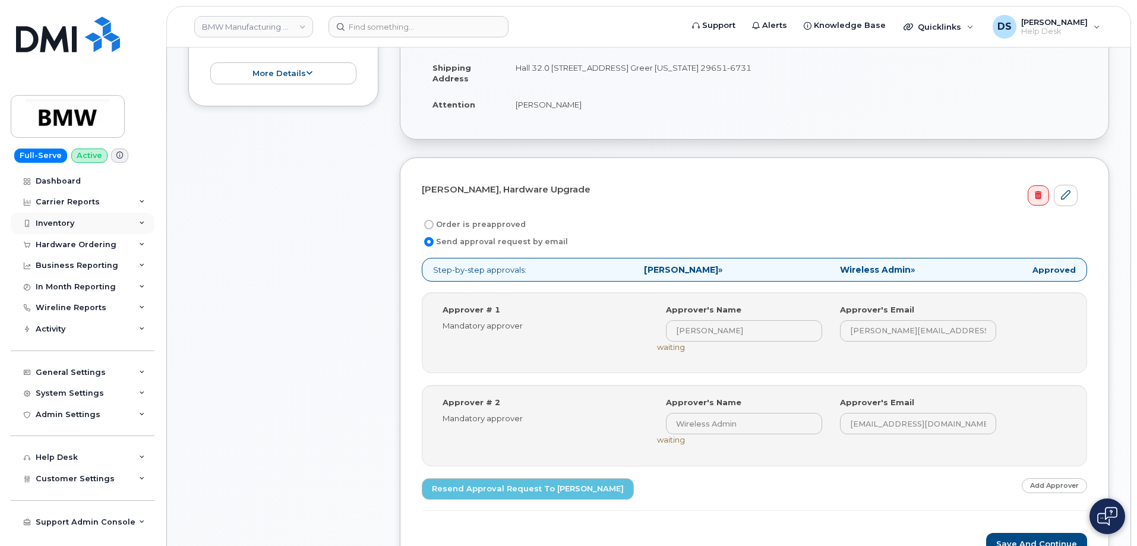
scroll to position [230, 0]
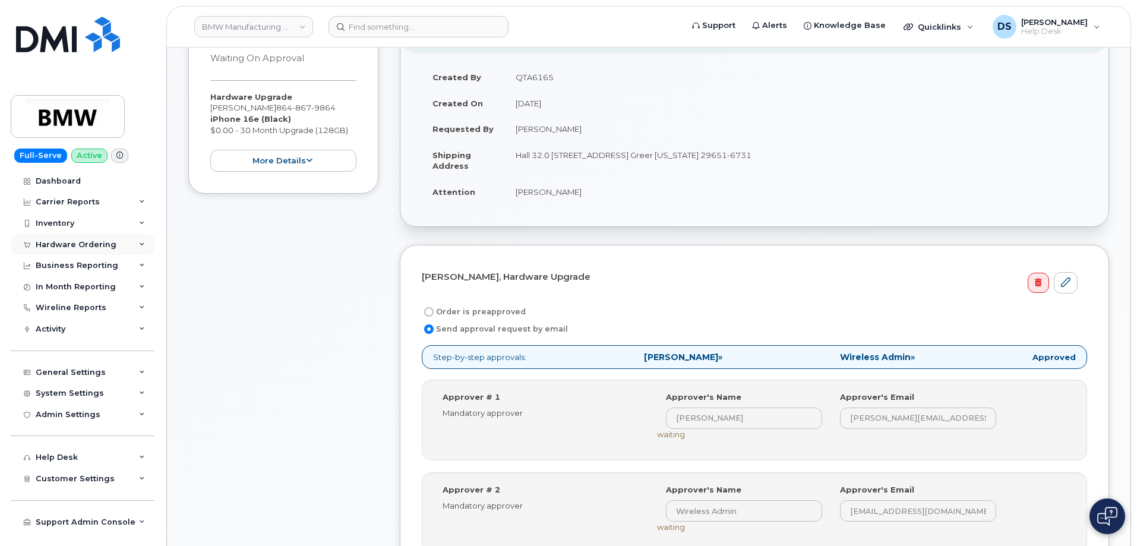
click at [144, 240] on div "Hardware Ordering" at bounding box center [83, 244] width 144 height 21
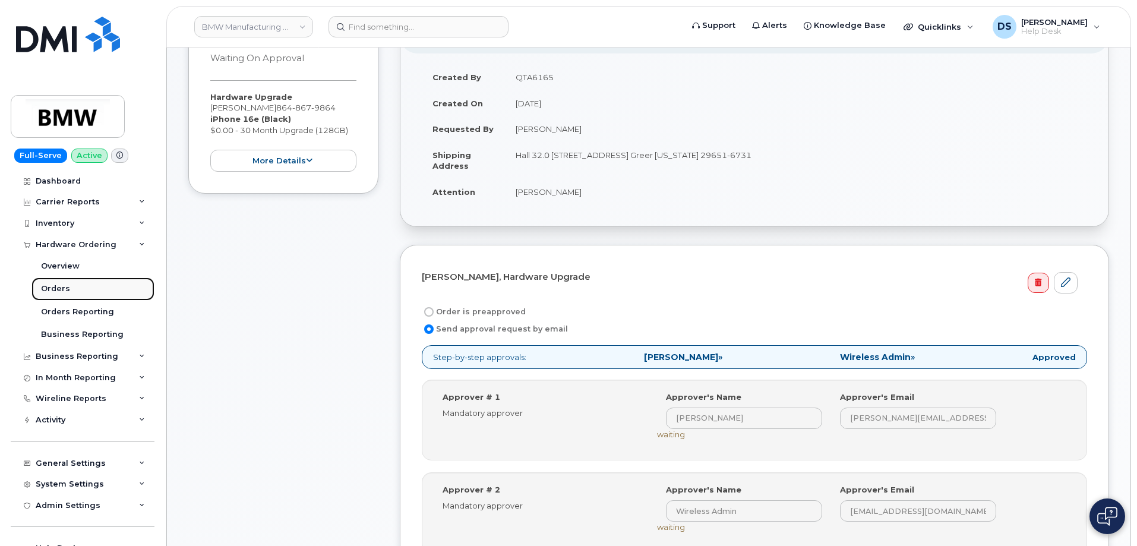
click at [68, 285] on link "Orders" at bounding box center [92, 288] width 123 height 23
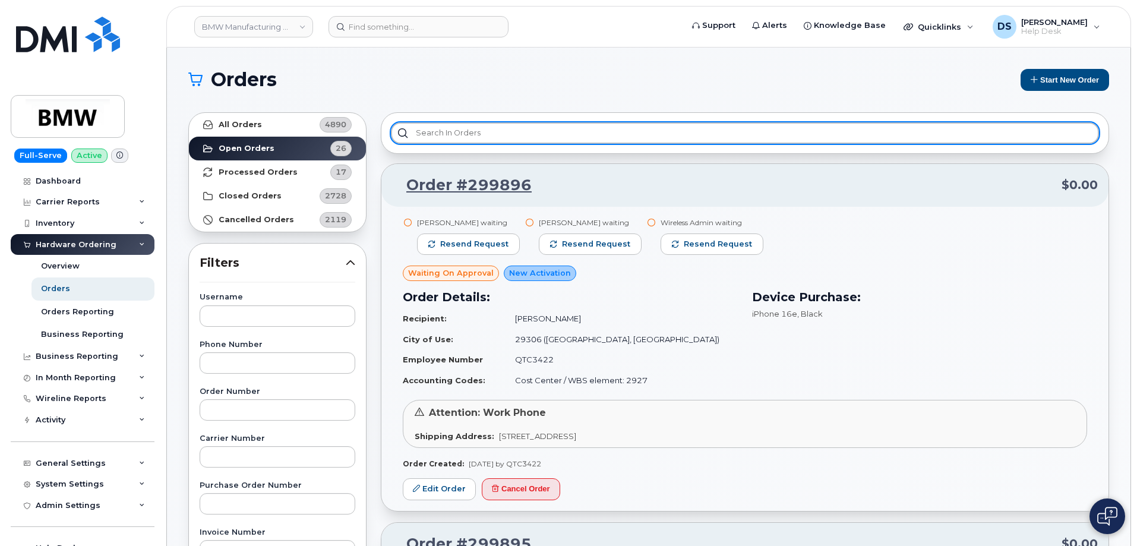
drag, startPoint x: 543, startPoint y: 127, endPoint x: 548, endPoint y: 131, distance: 6.8
click at [549, 127] on input "text" at bounding box center [745, 132] width 708 height 21
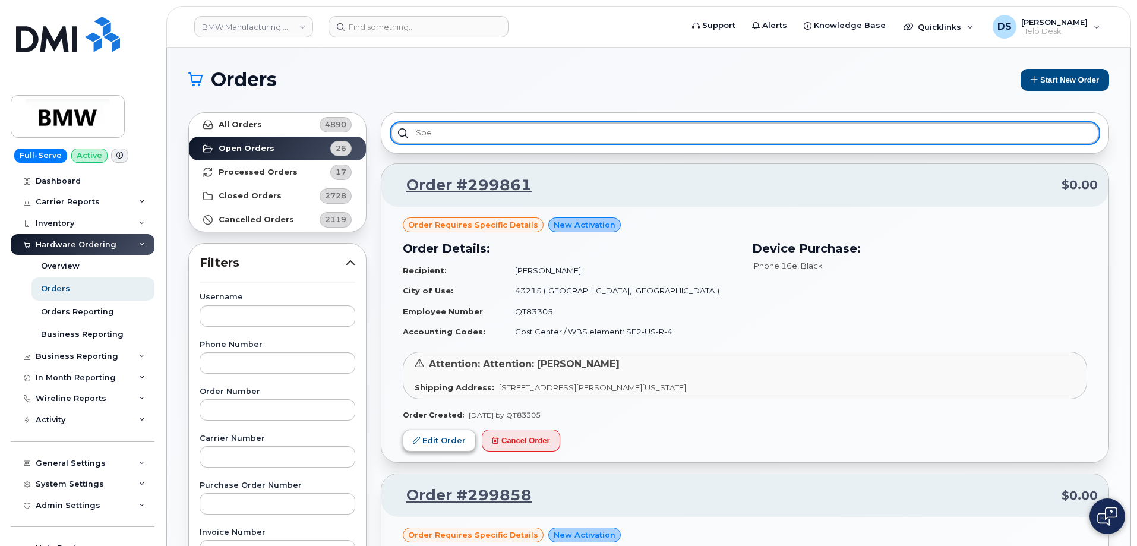
type input "spe"
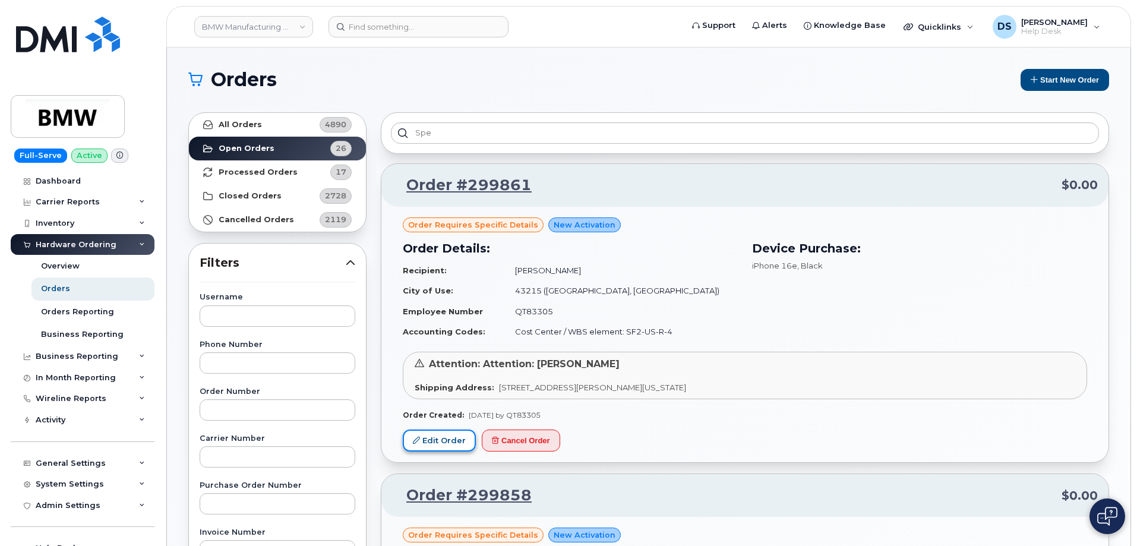
click at [442, 436] on link "Edit Order" at bounding box center [439, 441] width 73 height 22
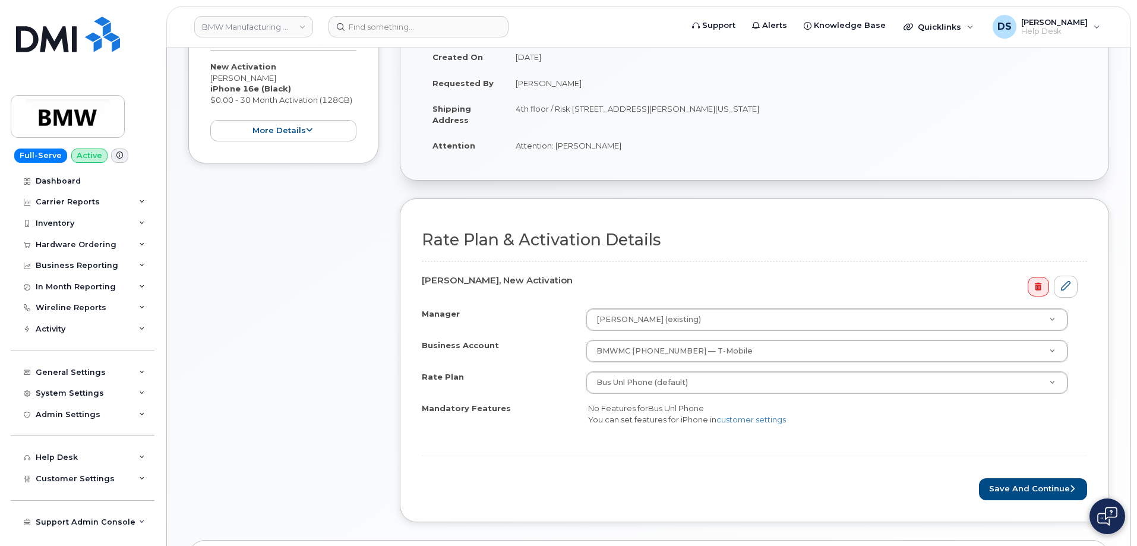
scroll to position [238, 0]
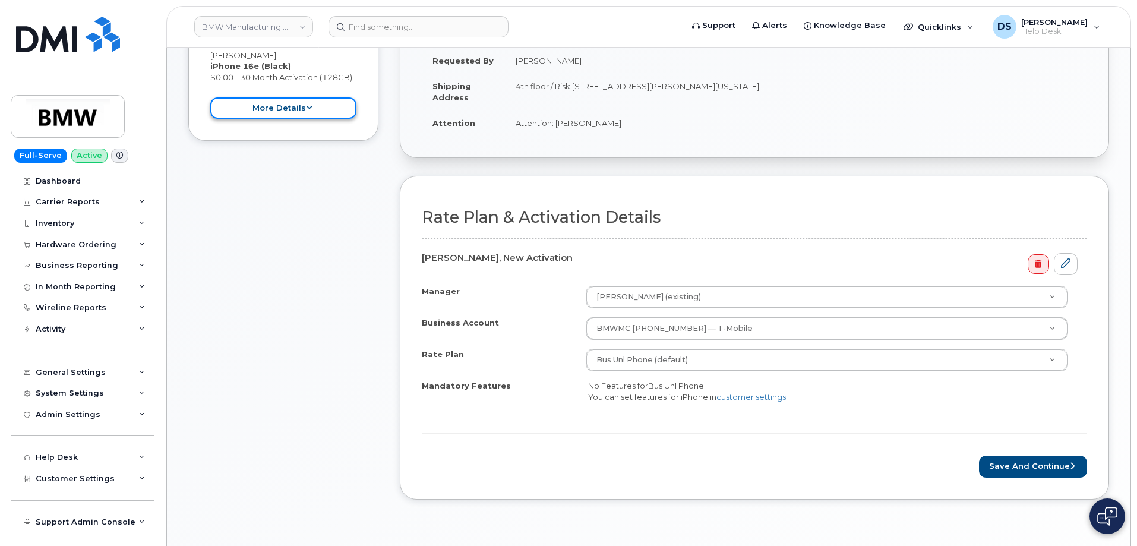
click at [314, 105] on button "more details" at bounding box center [283, 108] width 146 height 22
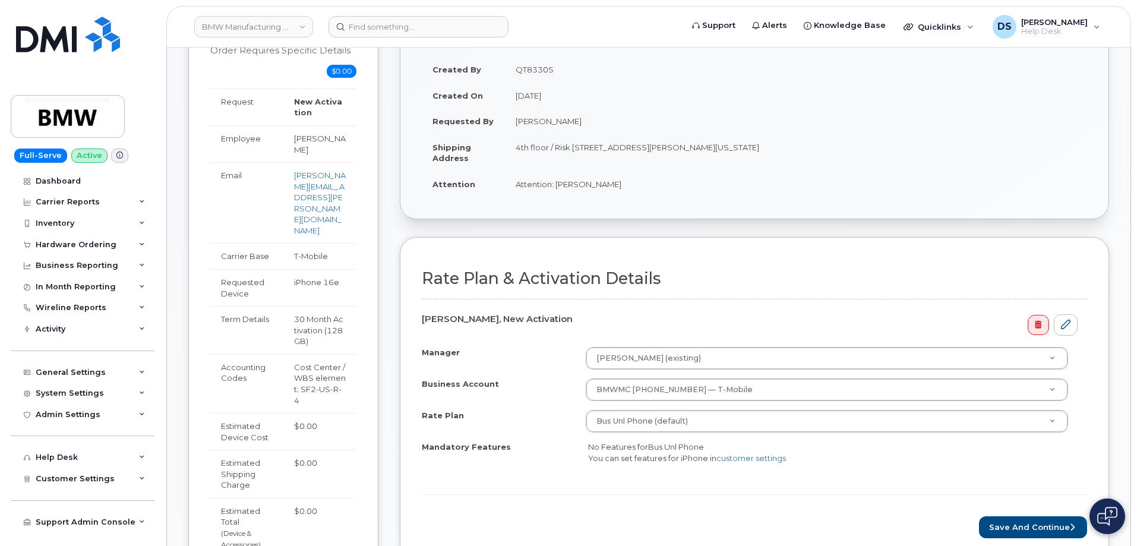
scroll to position [299, 0]
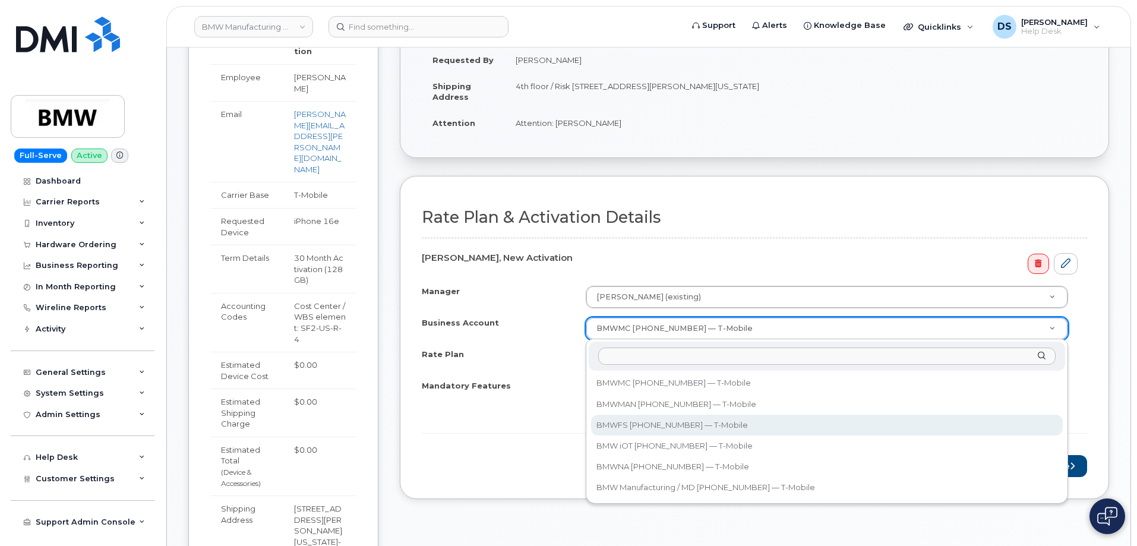
select select "12249"
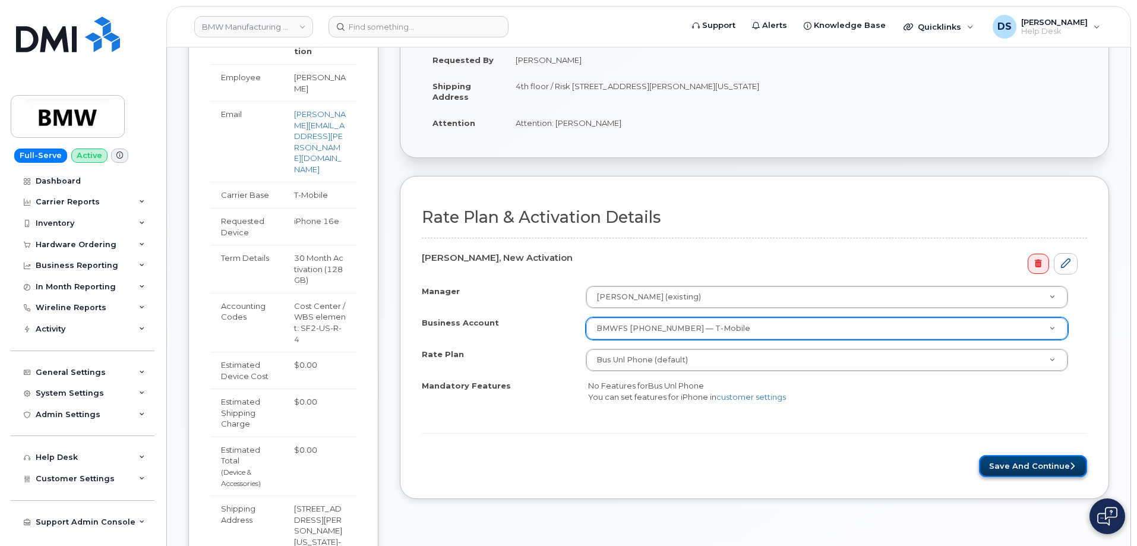
click at [1014, 461] on button "Save and Continue" at bounding box center [1033, 466] width 108 height 22
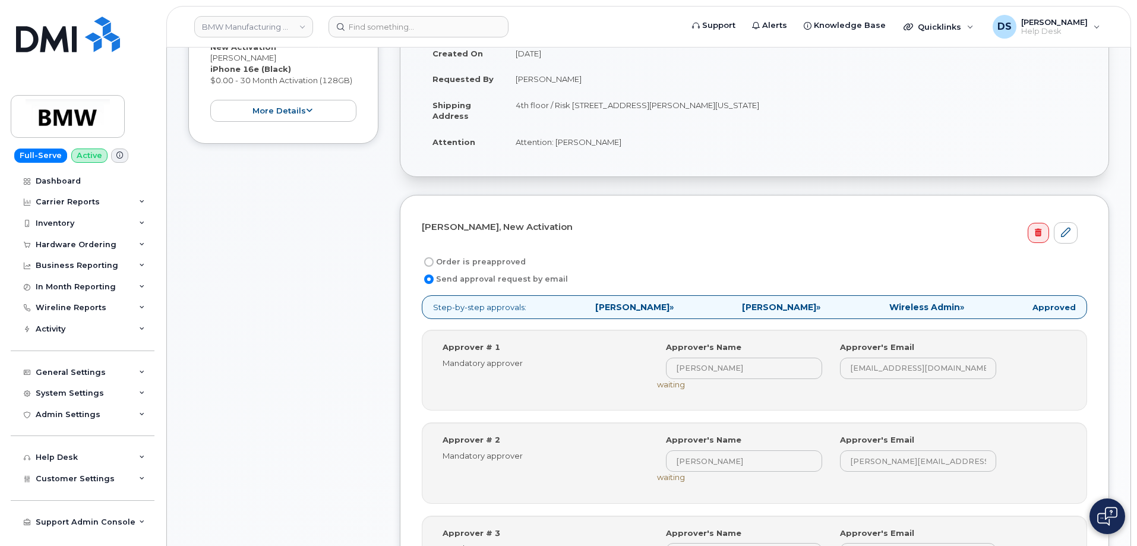
scroll to position [297, 0]
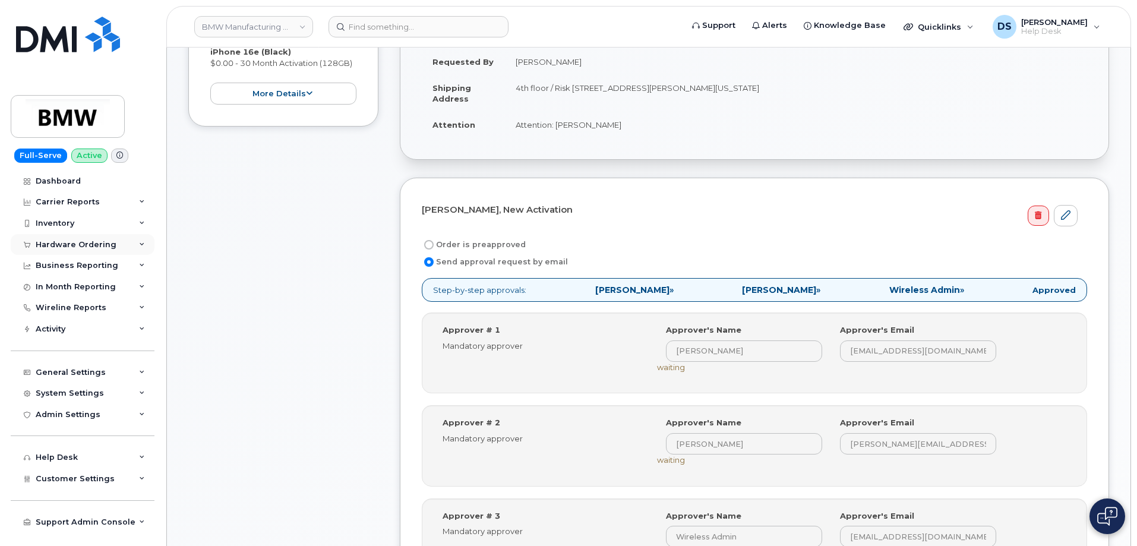
click at [143, 241] on div "Hardware Ordering" at bounding box center [83, 244] width 144 height 21
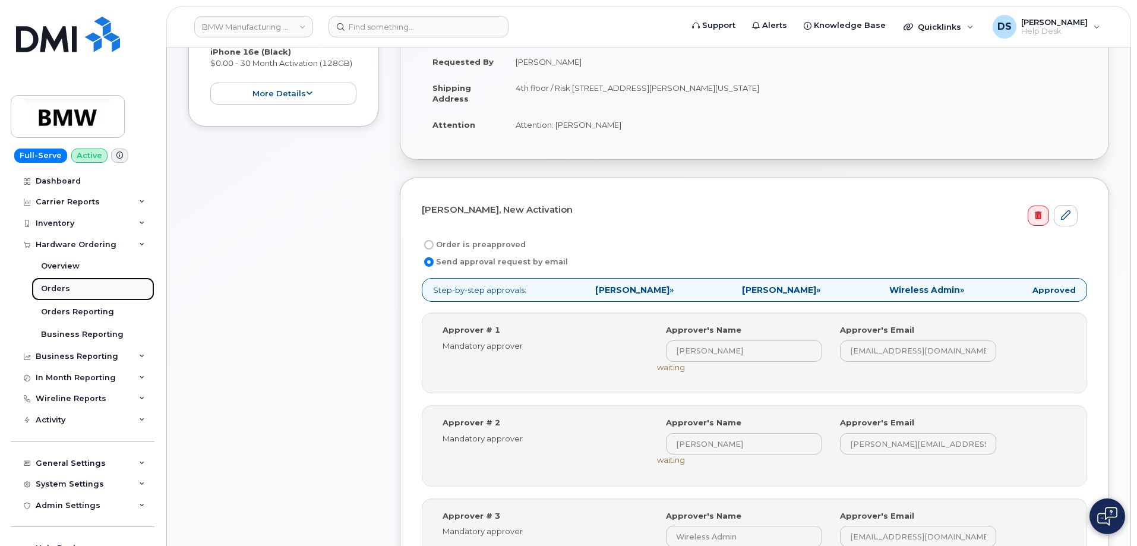
click at [60, 286] on div "Orders" at bounding box center [55, 288] width 29 height 11
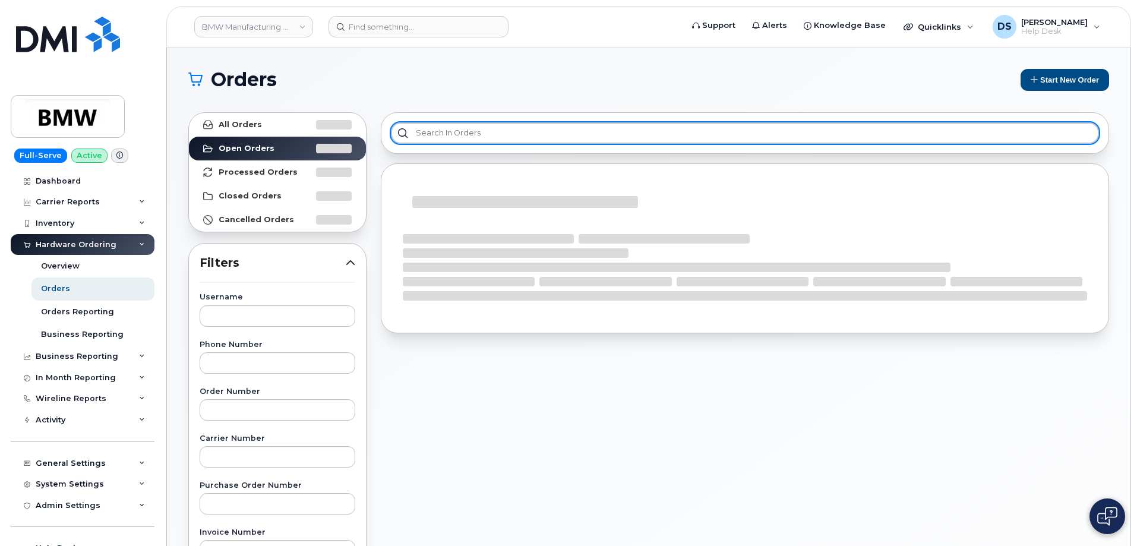
drag, startPoint x: 490, startPoint y: 134, endPoint x: 516, endPoint y: 116, distance: 32.0
click at [509, 119] on div at bounding box center [745, 133] width 728 height 42
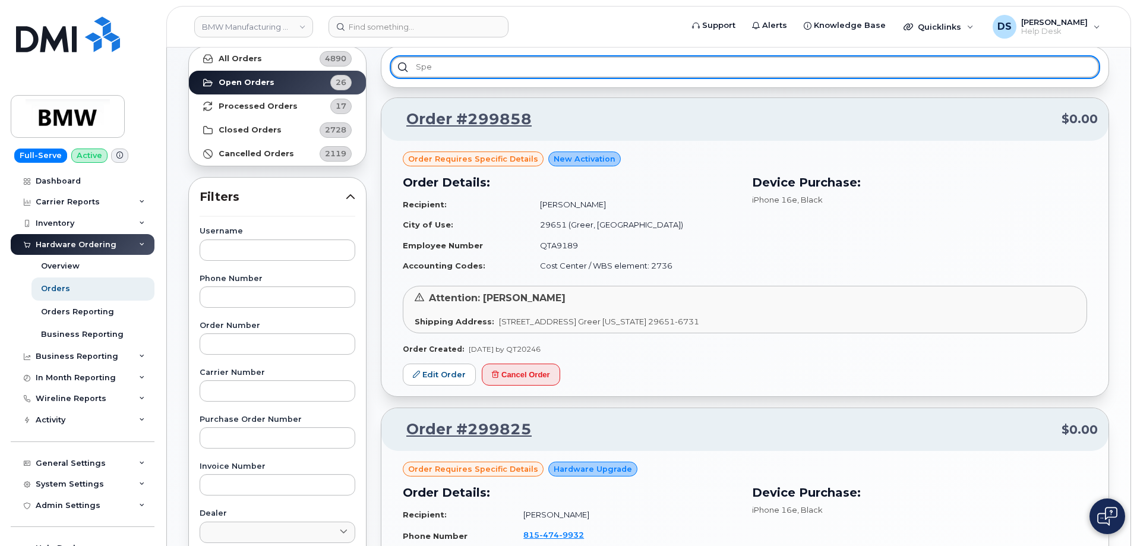
scroll to position [178, 0]
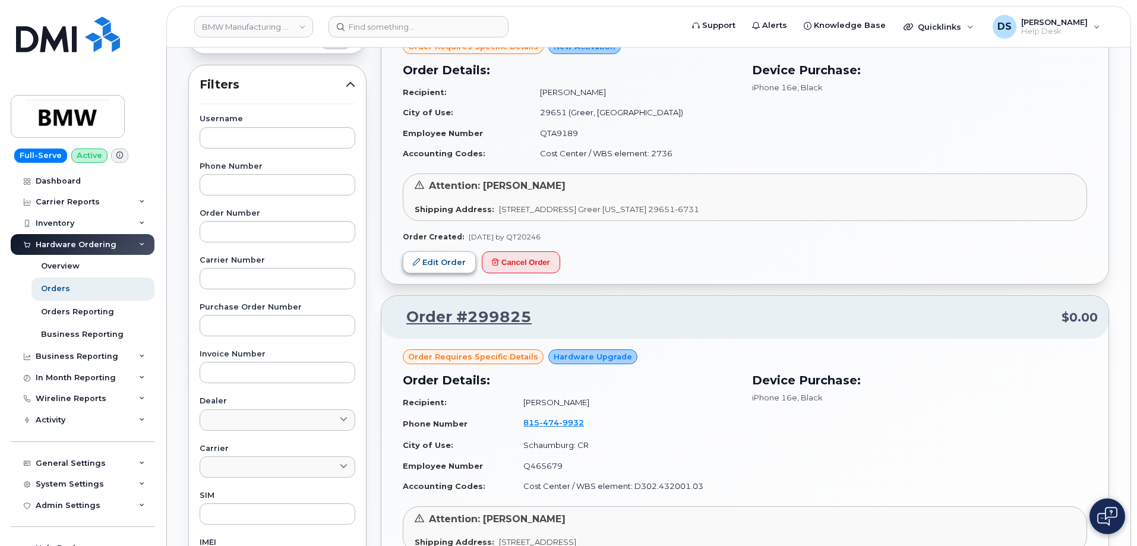
type input "spe"
click at [435, 262] on link "Edit Order" at bounding box center [439, 262] width 73 height 22
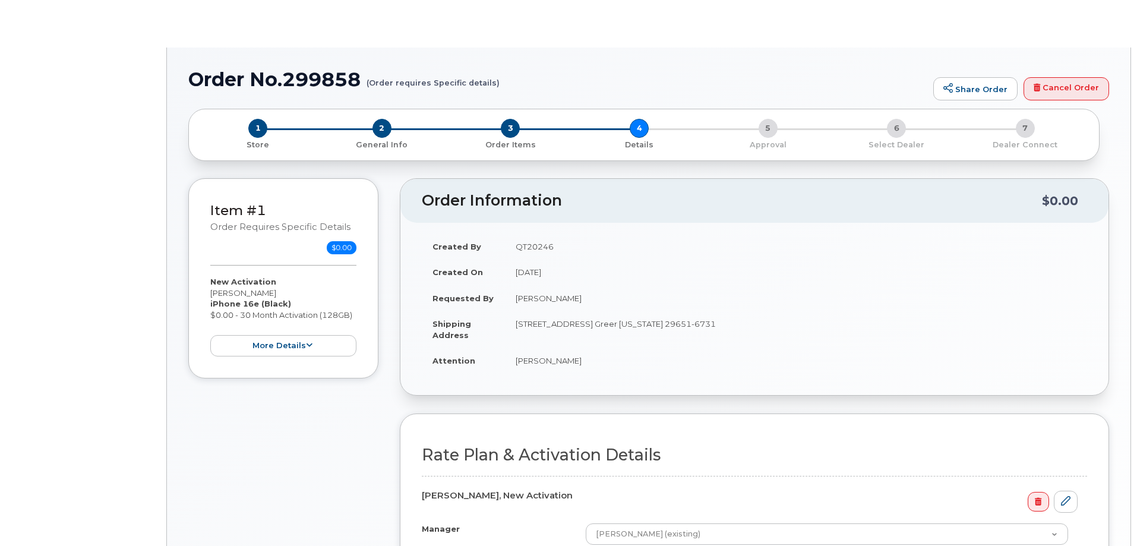
select select "Bus Unl Phone"
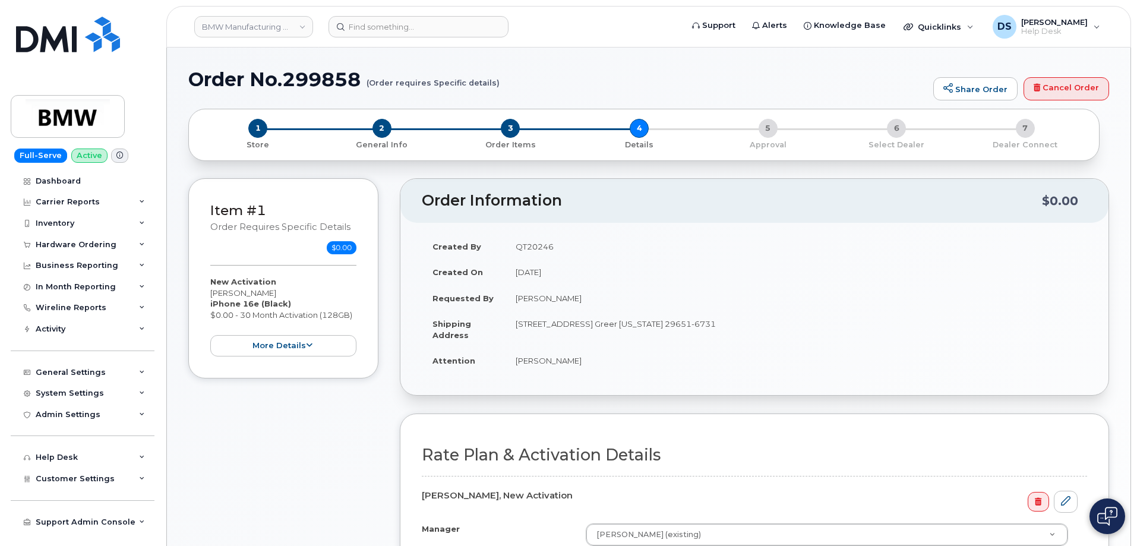
click at [321, 345] on div "New Activation [PERSON_NAME] iPhone 16e (Black) $0.00 - 30 Month Activation (12…" at bounding box center [283, 316] width 146 height 80
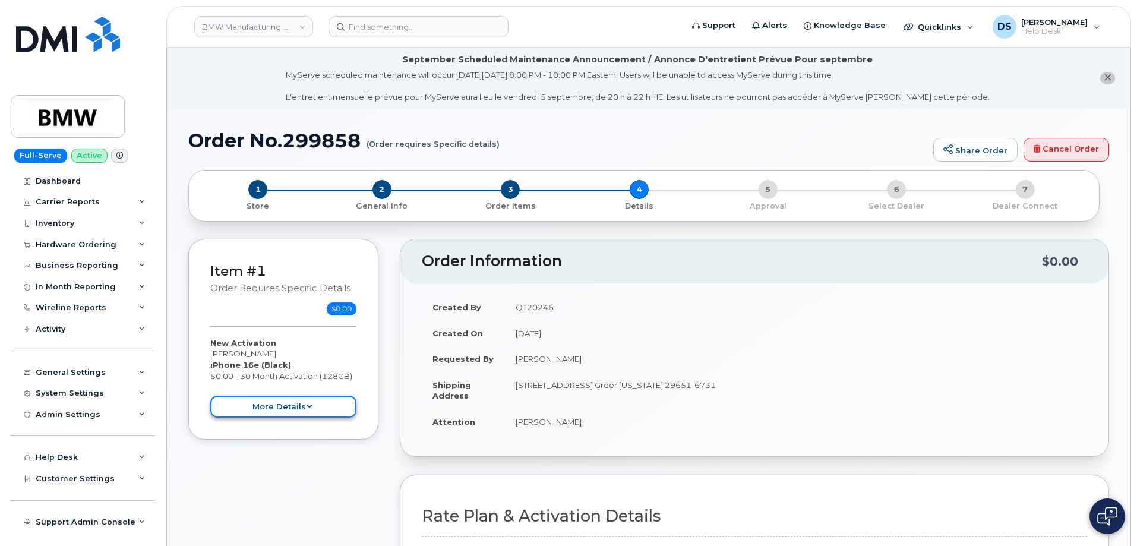
click at [315, 406] on button "more details" at bounding box center [283, 407] width 146 height 22
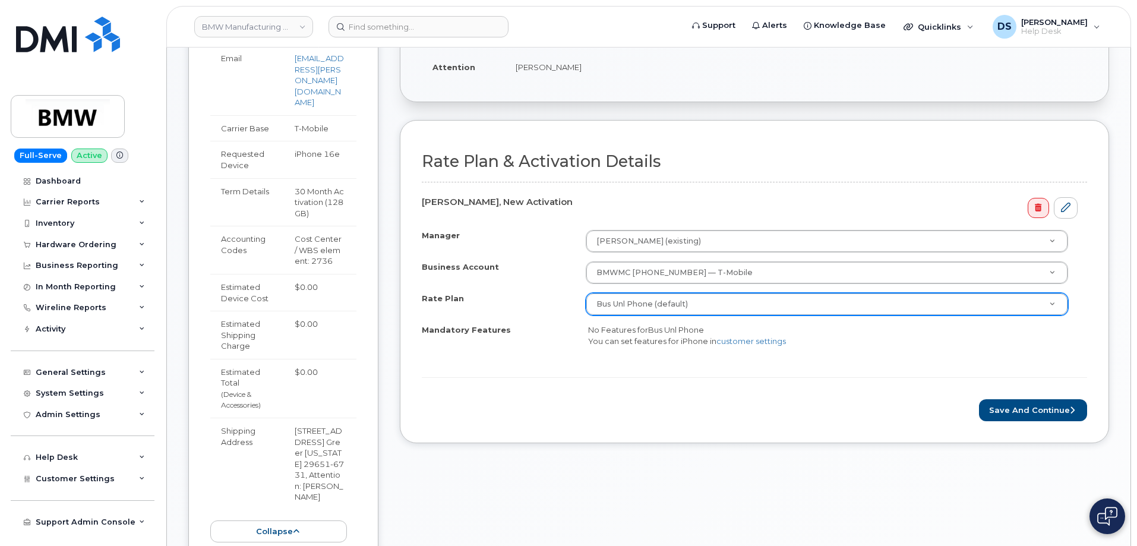
scroll to position [356, 0]
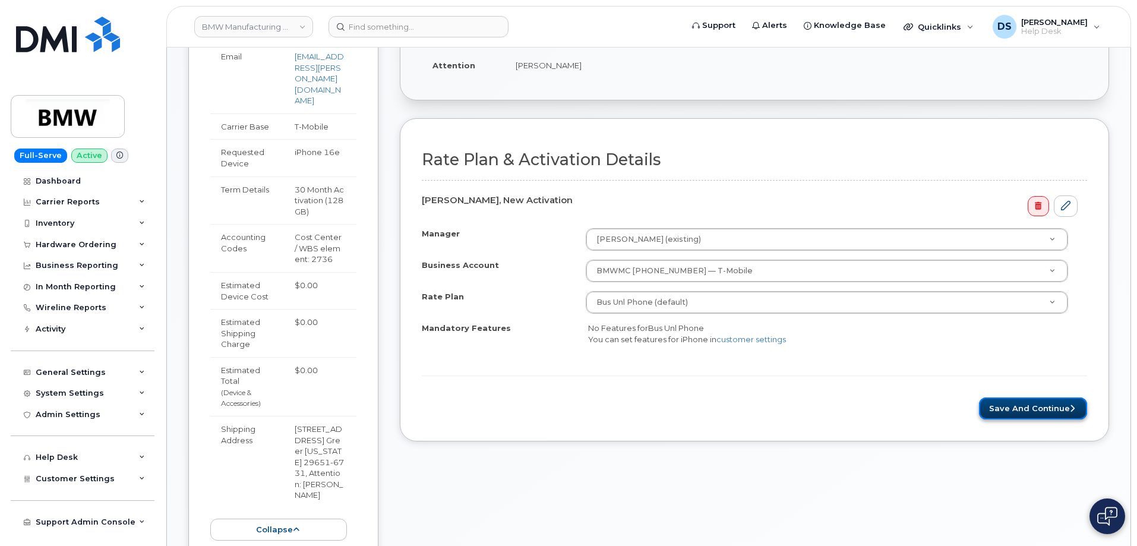
click at [1012, 410] on button "Save and Continue" at bounding box center [1033, 408] width 108 height 22
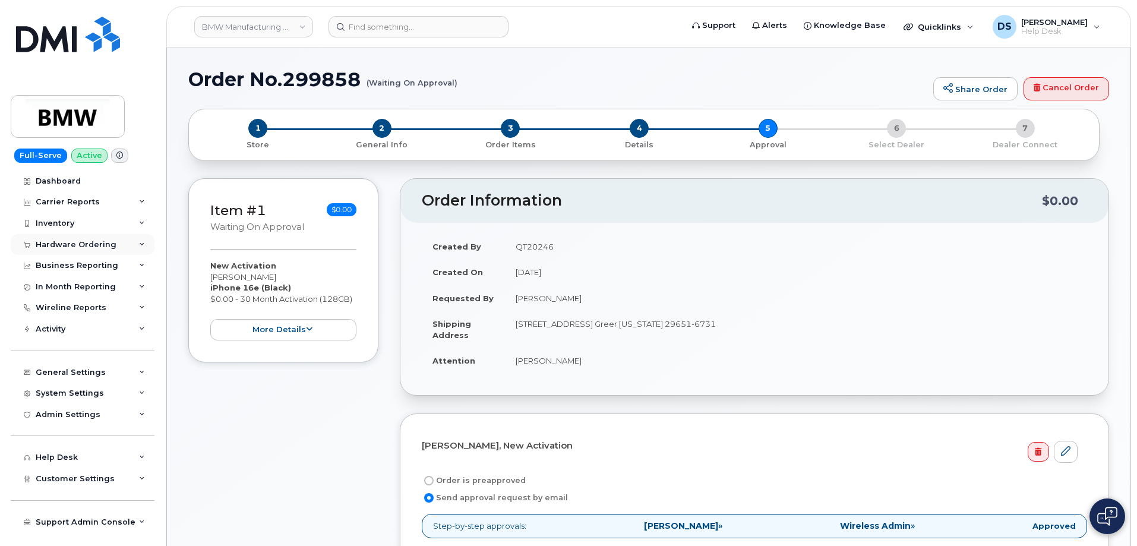
click at [141, 242] on icon at bounding box center [142, 245] width 6 height 6
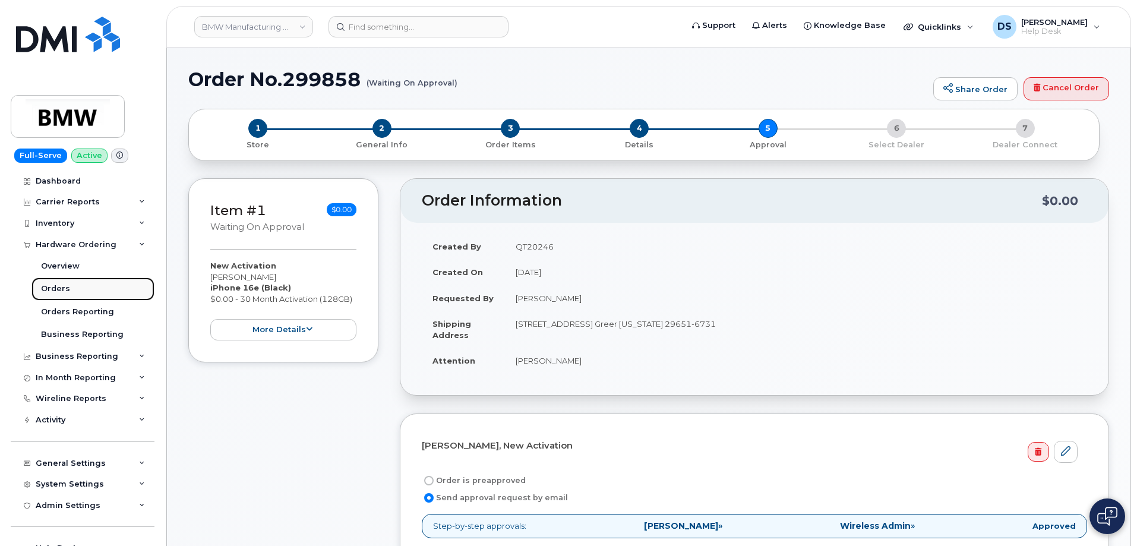
click at [67, 285] on div "Orders" at bounding box center [55, 288] width 29 height 11
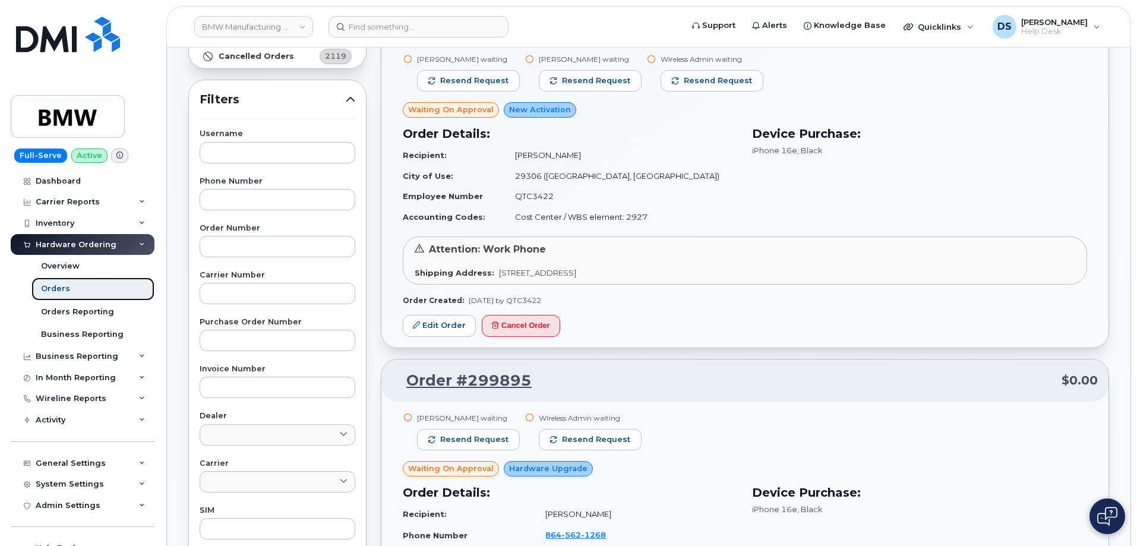
scroll to position [59, 0]
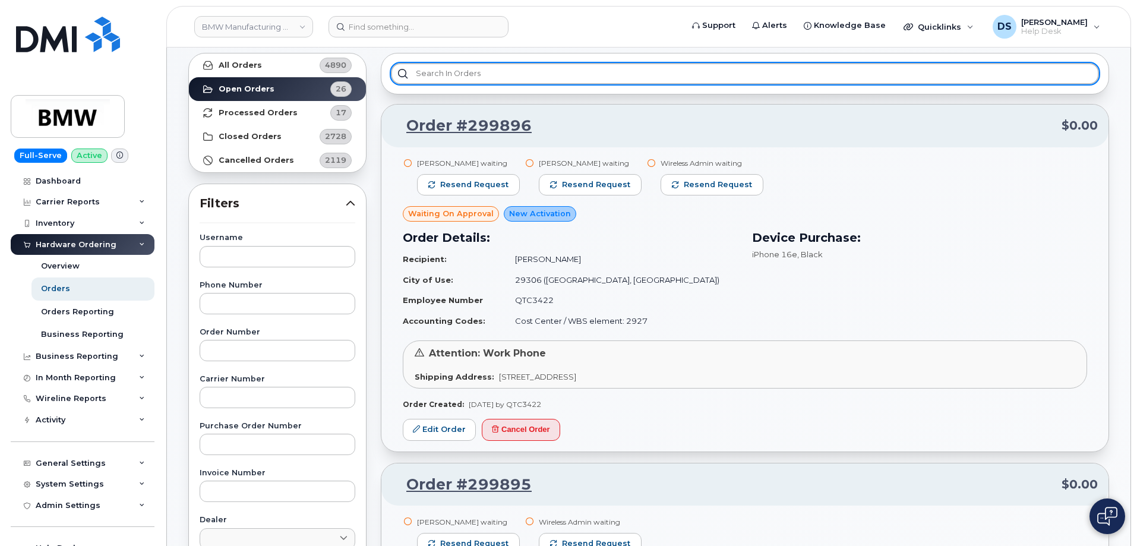
drag, startPoint x: 500, startPoint y: 68, endPoint x: 519, endPoint y: 77, distance: 20.5
click at [500, 68] on input "text" at bounding box center [745, 73] width 708 height 21
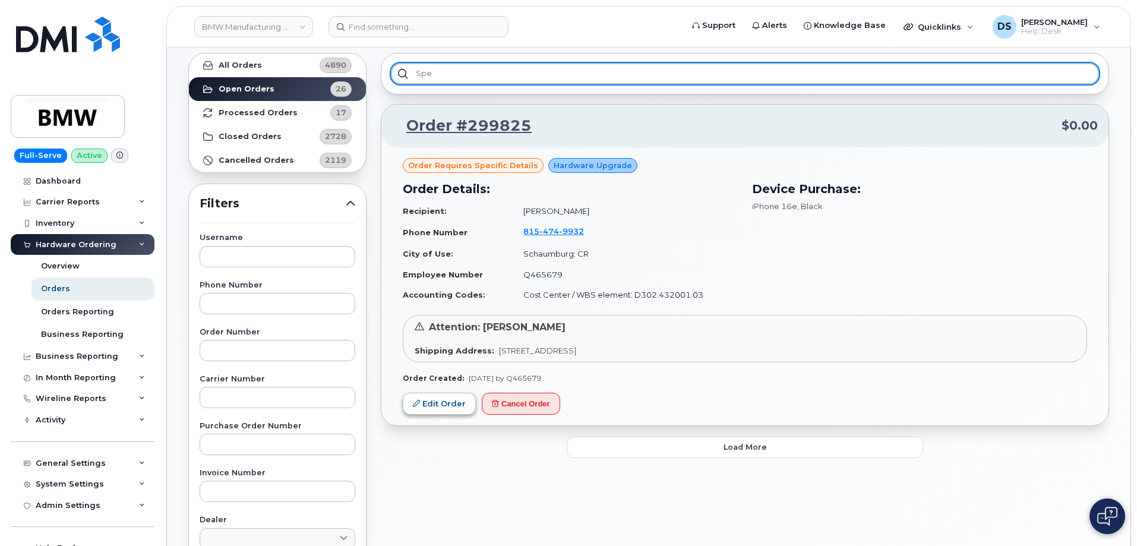
type input "spe"
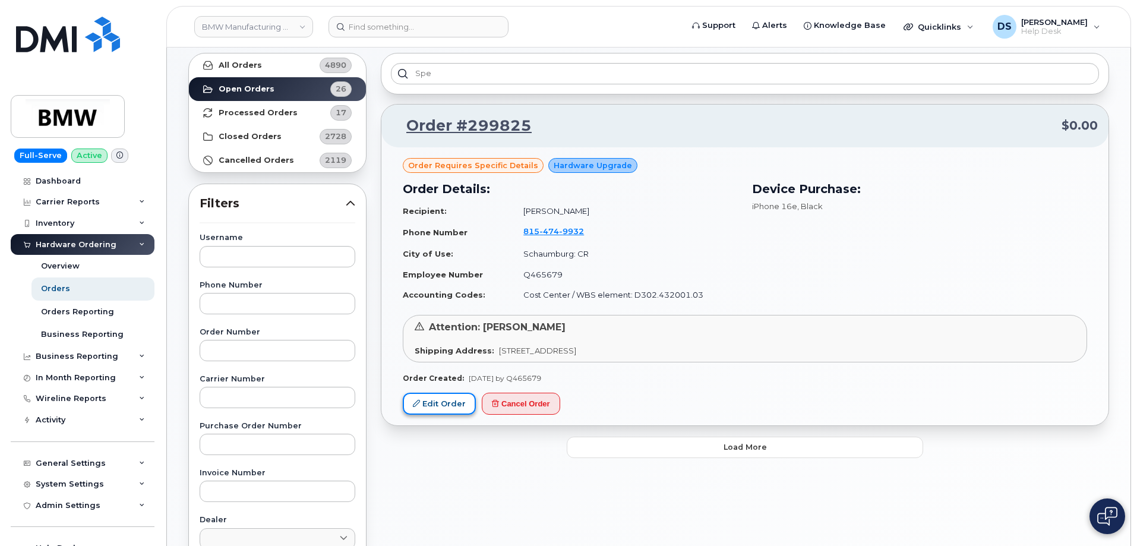
click at [440, 402] on link "Edit Order" at bounding box center [439, 404] width 73 height 22
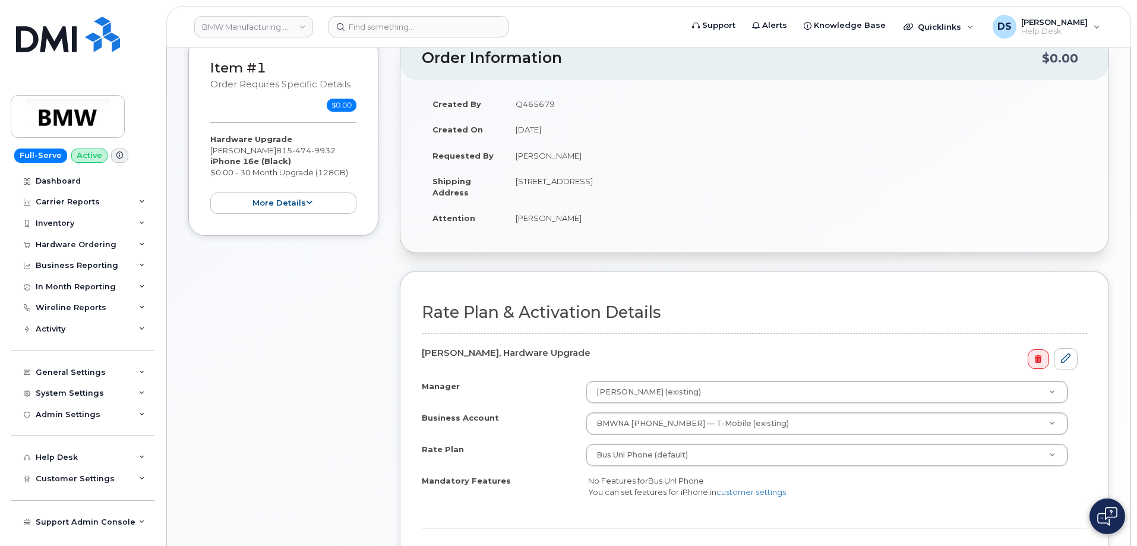
scroll to position [178, 0]
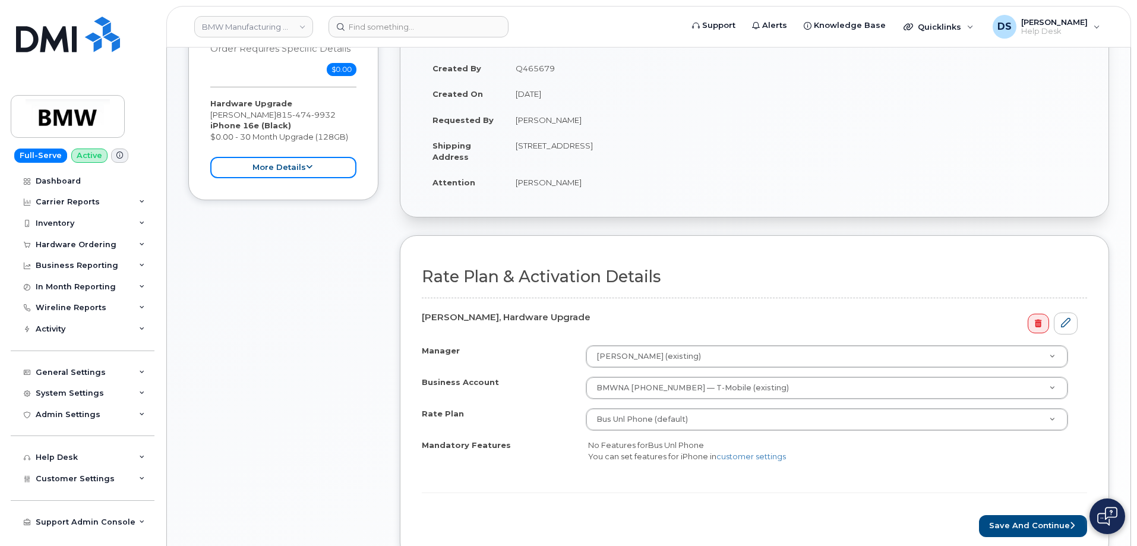
click at [315, 168] on button "more details" at bounding box center [283, 168] width 146 height 22
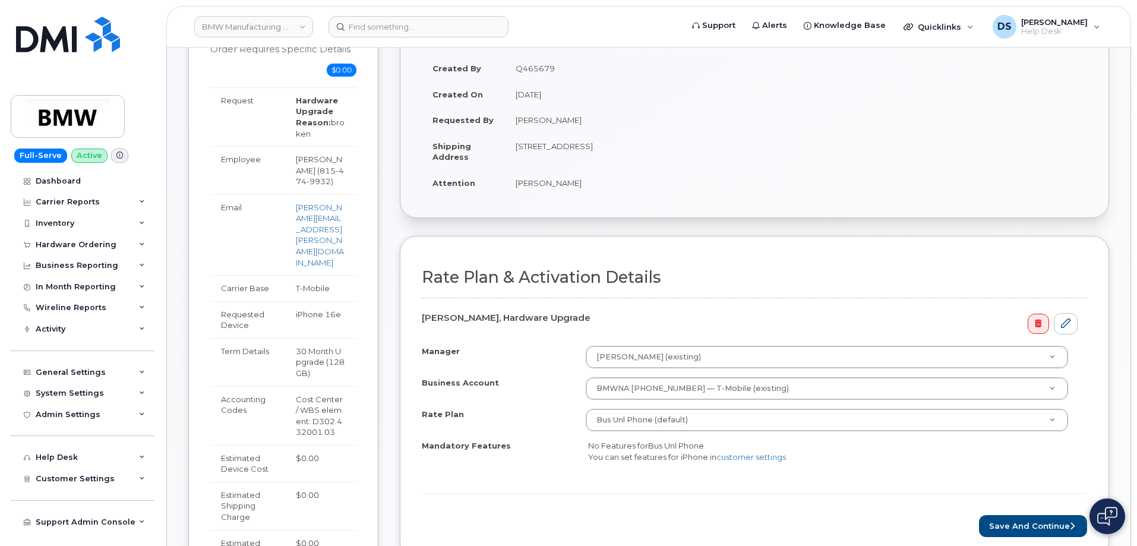
scroll to position [298, 0]
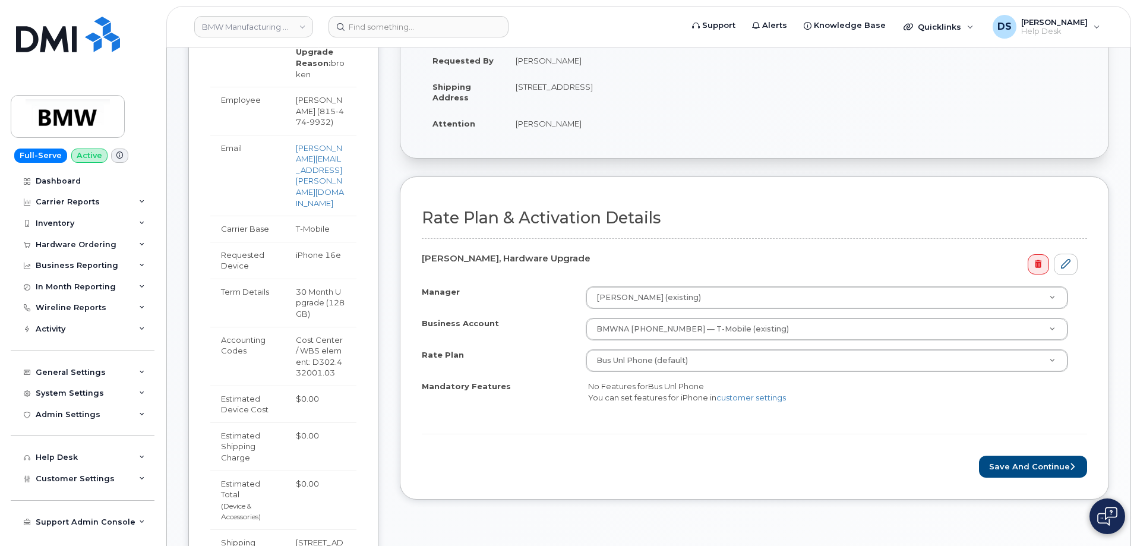
click at [395, 160] on div "Item #1 Order requires Specific details $0.00 Hardware Upgrade Timothy Duncan 8…" at bounding box center [648, 301] width 921 height 720
